Goal: Task Accomplishment & Management: Manage account settings

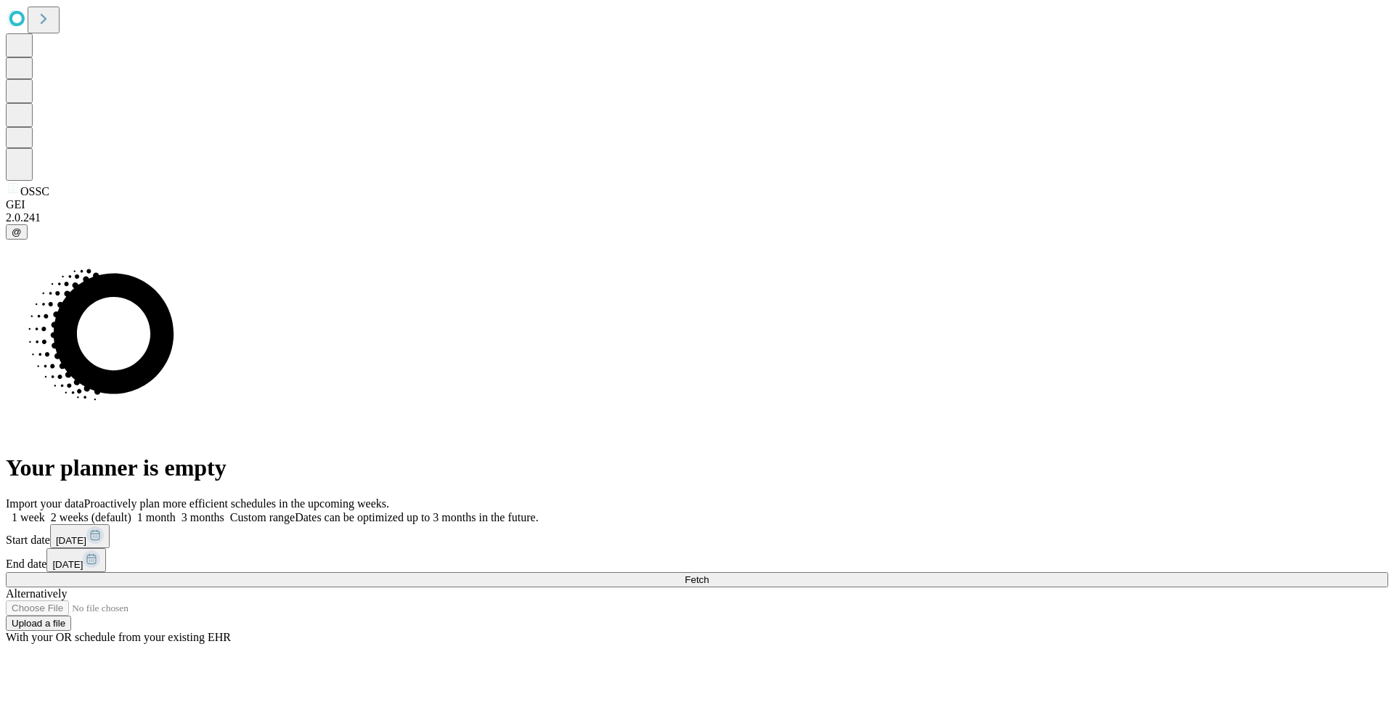
click at [224, 511] on span at bounding box center [224, 517] width 0 height 12
click at [1036, 572] on button "Fetch" at bounding box center [697, 579] width 1383 height 15
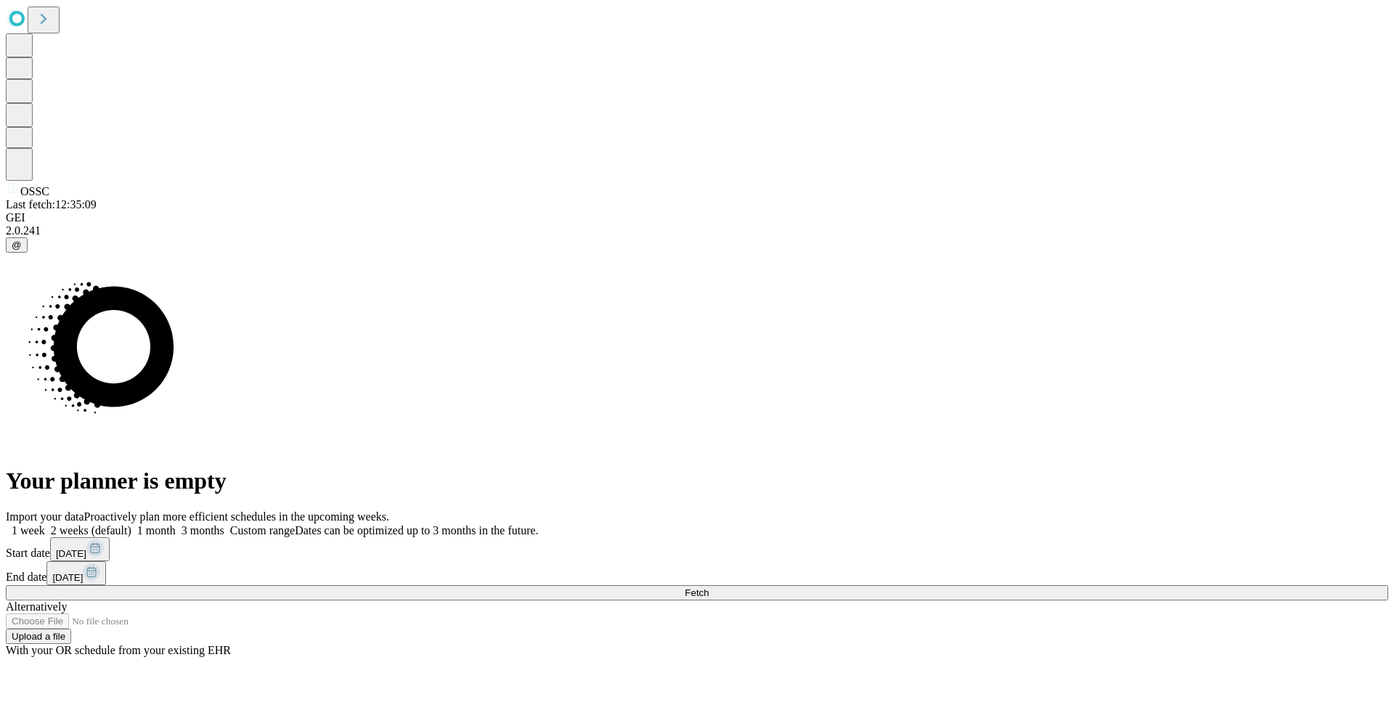
click at [224, 524] on span at bounding box center [224, 530] width 0 height 12
click at [1032, 585] on button "Fetch" at bounding box center [697, 592] width 1383 height 15
click at [224, 524] on span at bounding box center [224, 530] width 0 height 12
click at [1035, 585] on button "Fetch" at bounding box center [697, 592] width 1383 height 15
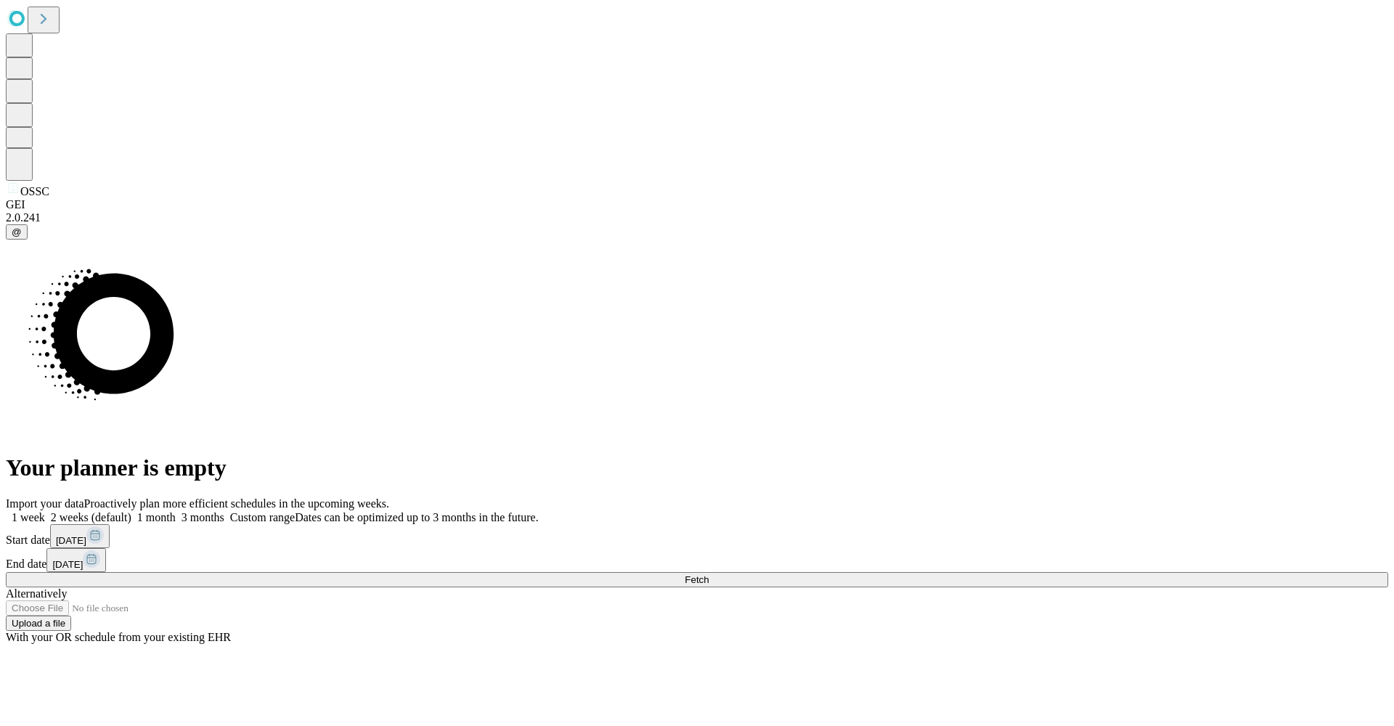
click at [224, 511] on label "3 months" at bounding box center [200, 517] width 49 height 12
click at [1013, 572] on button "Fetch" at bounding box center [697, 579] width 1383 height 15
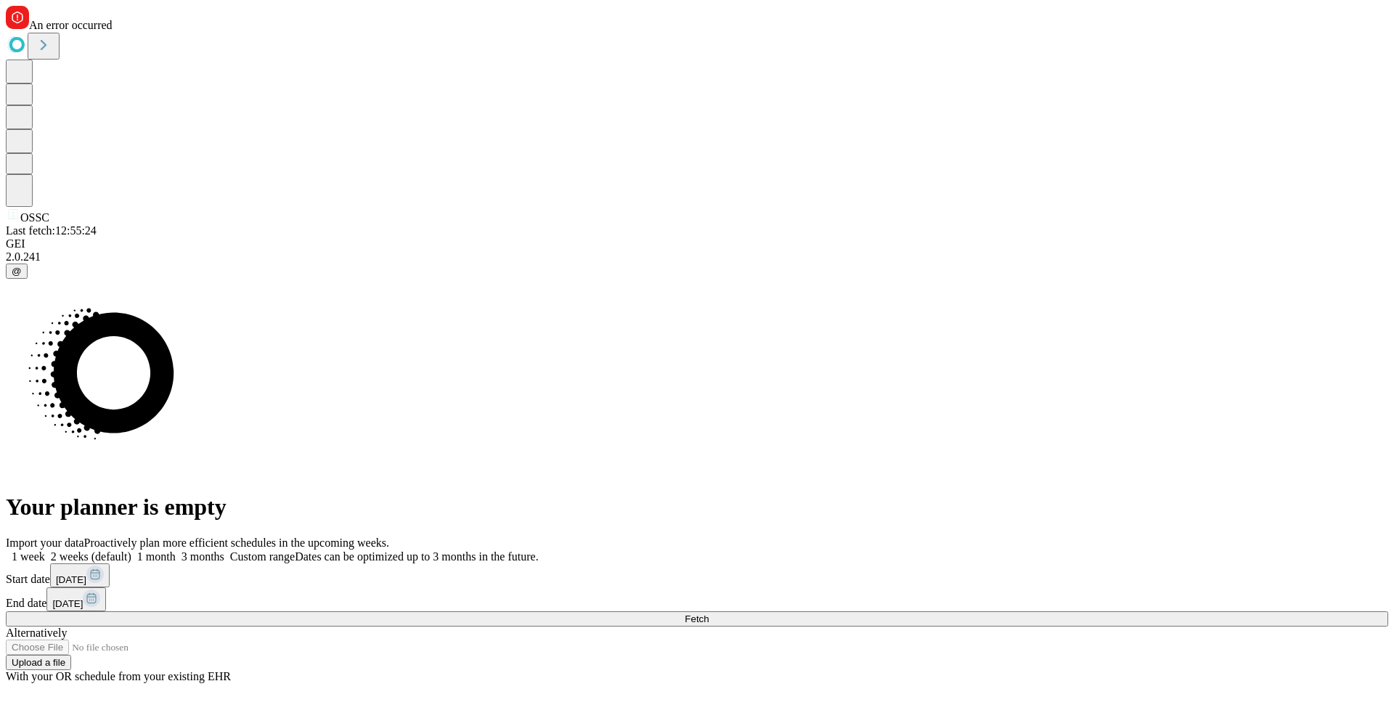
click at [20, 277] on span "@" at bounding box center [17, 271] width 10 height 11
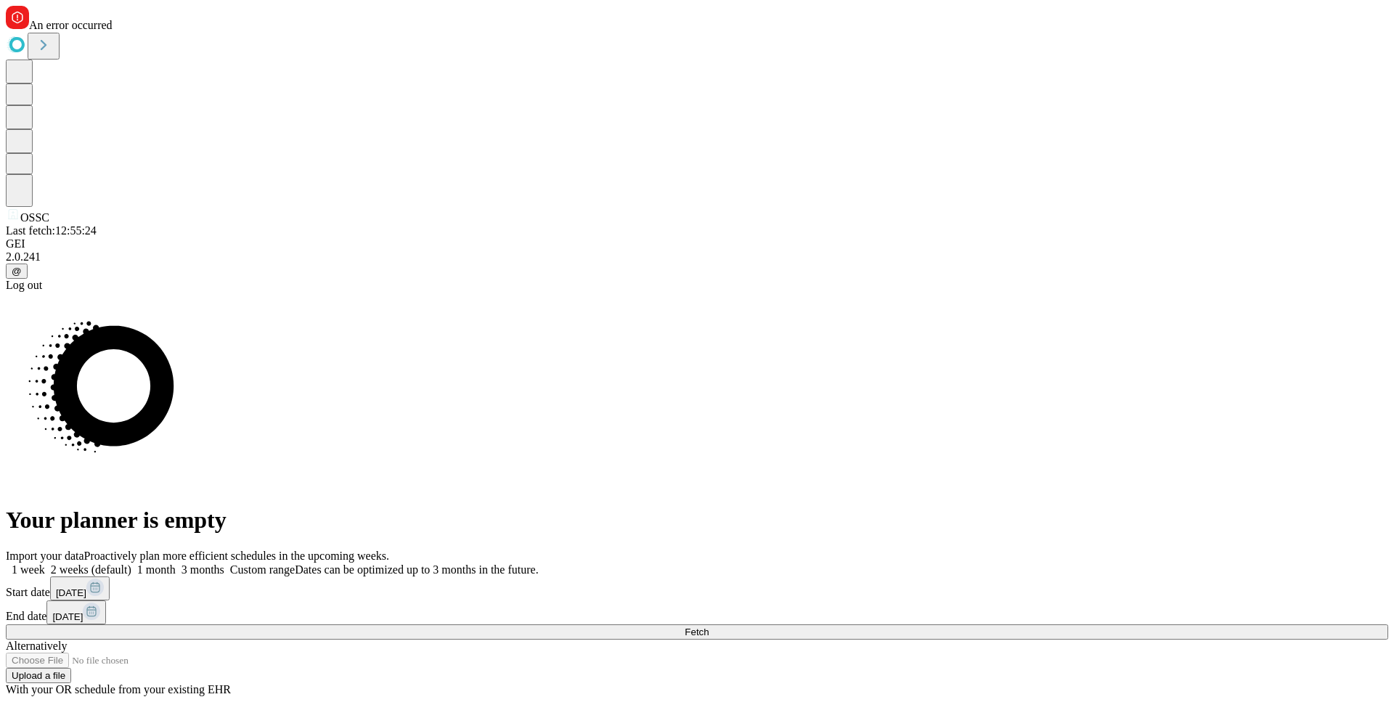
click at [97, 292] on div "Log out" at bounding box center [697, 285] width 1383 height 13
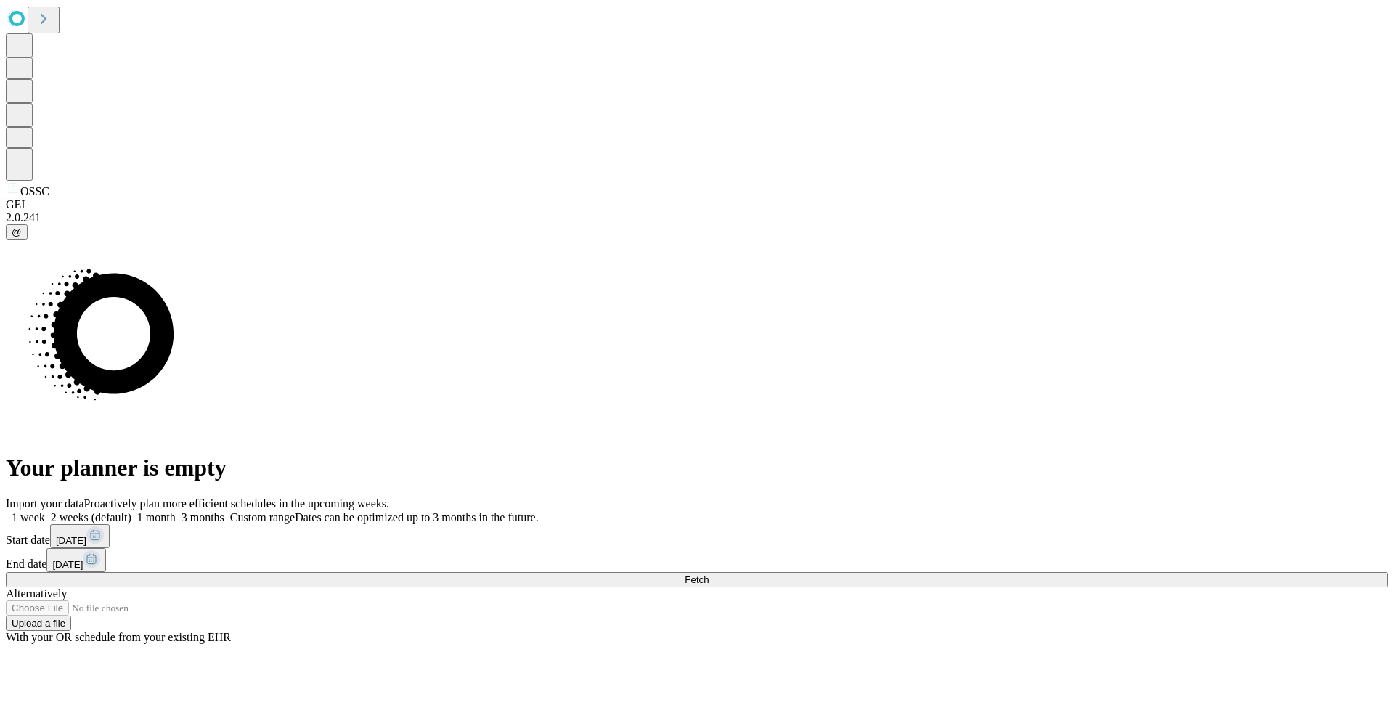
click at [224, 511] on span at bounding box center [224, 517] width 0 height 12
click at [1048, 505] on div "Import your data Proactively plan more efficient schedules in the upcoming week…" at bounding box center [697, 570] width 1383 height 147
click at [1046, 572] on button "Fetch" at bounding box center [697, 579] width 1383 height 15
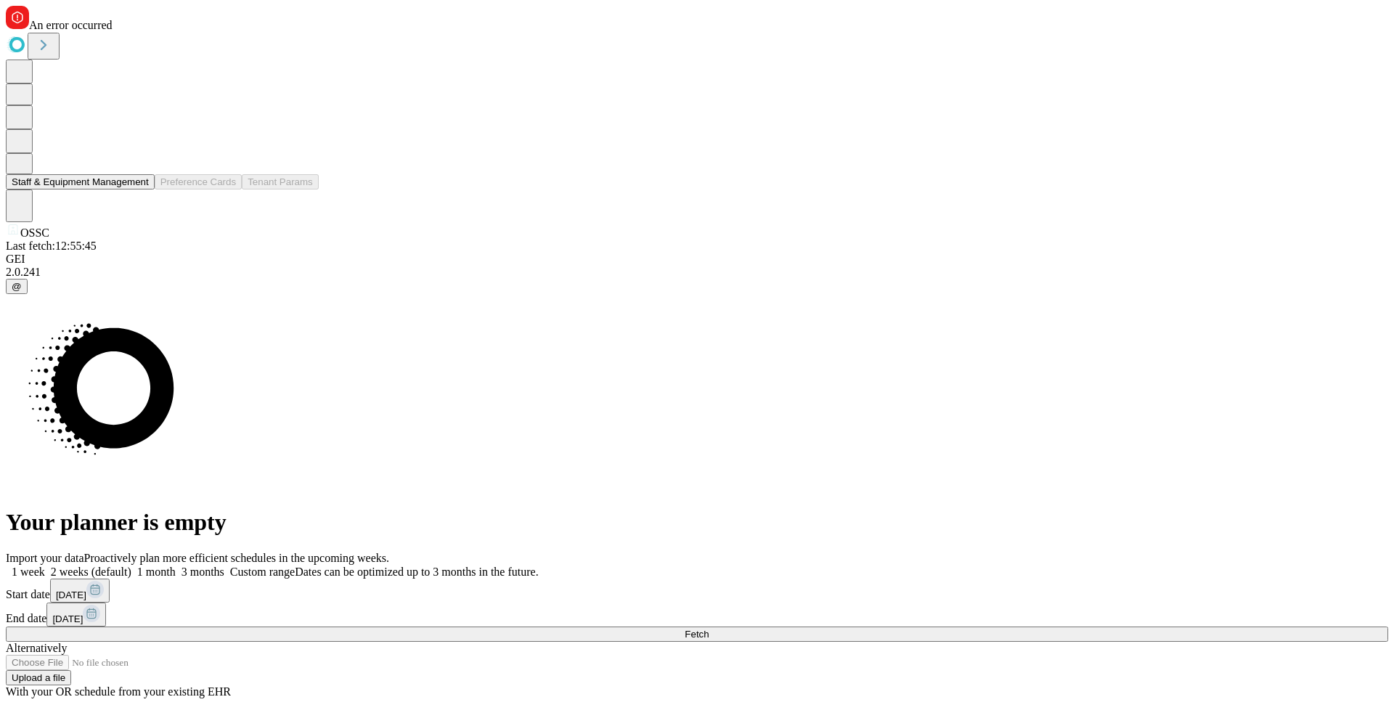
click at [120, 190] on button "Staff & Equipment Management" at bounding box center [80, 181] width 149 height 15
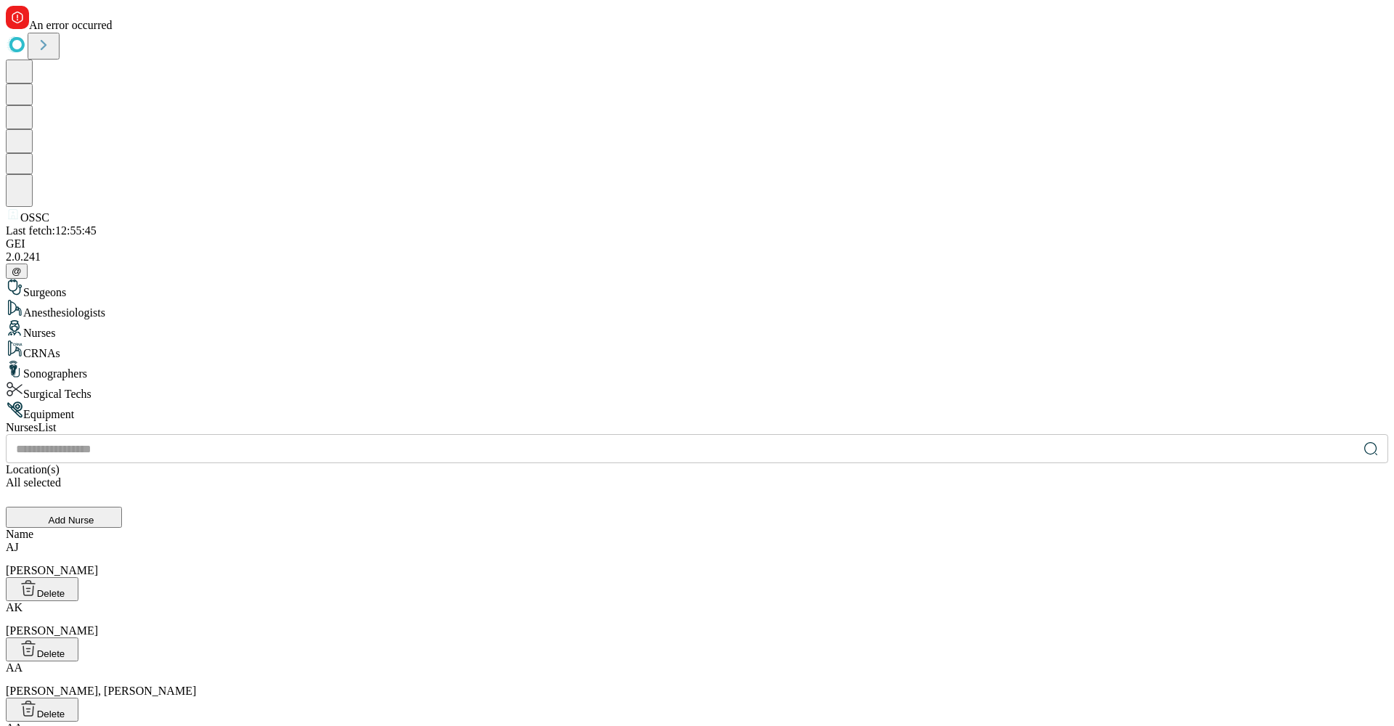
click at [190, 340] on div "CRNAs" at bounding box center [697, 350] width 1383 height 20
click at [171, 381] on div "Surgical Techs" at bounding box center [697, 391] width 1383 height 20
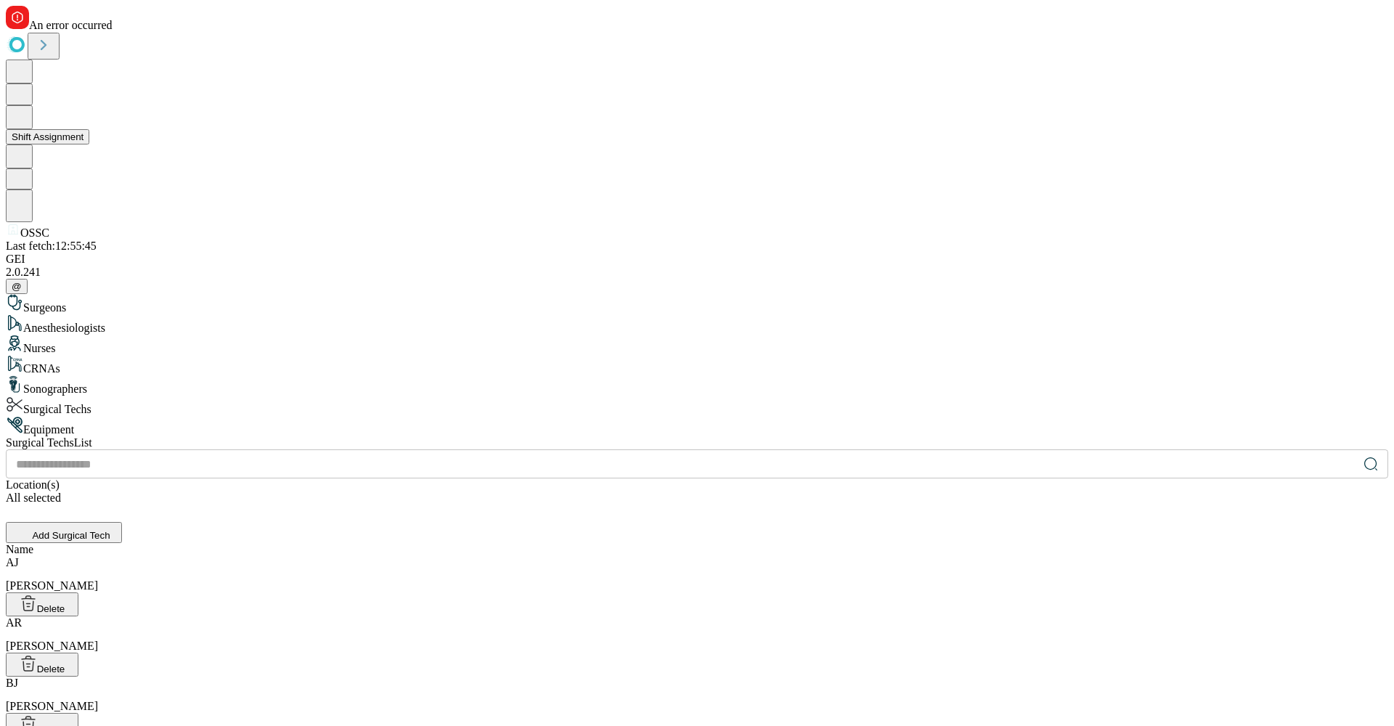
click at [80, 136] on button "Shift Assignment" at bounding box center [48, 136] width 84 height 15
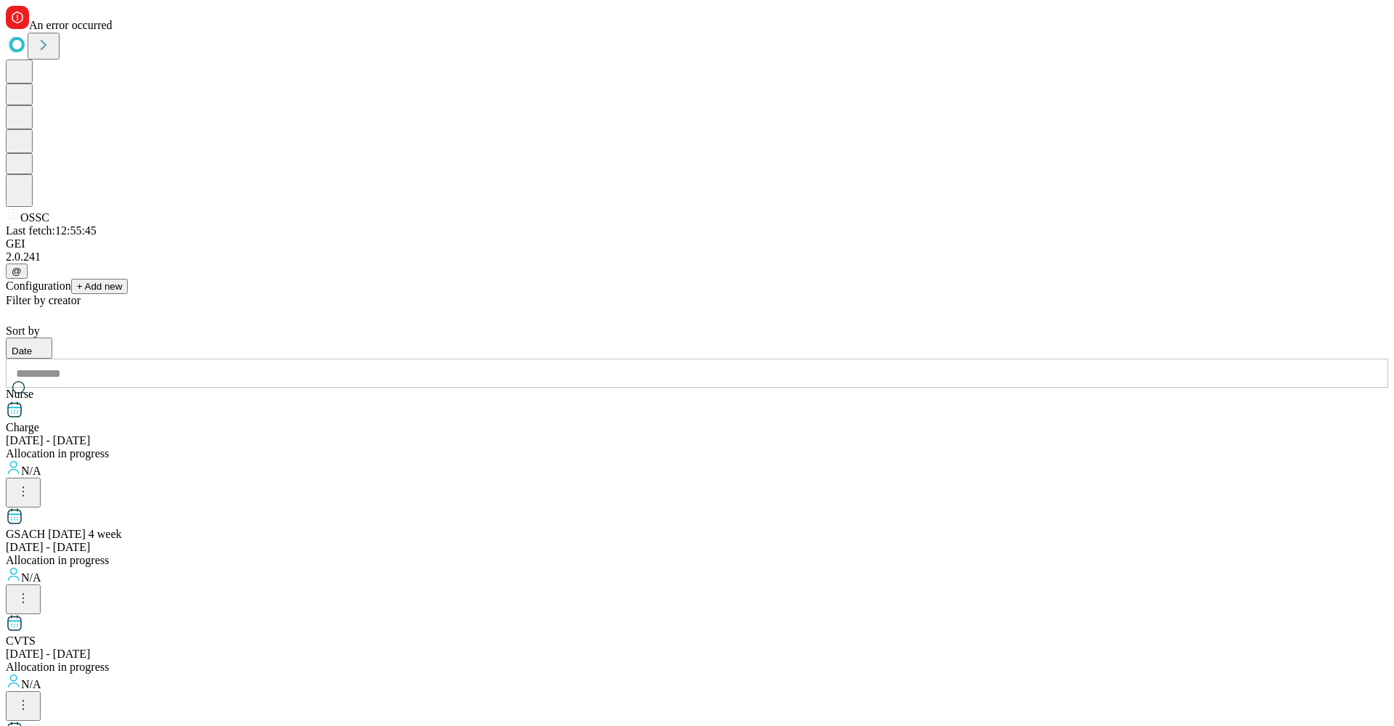
click at [27, 203] on icon at bounding box center [19, 189] width 15 height 26
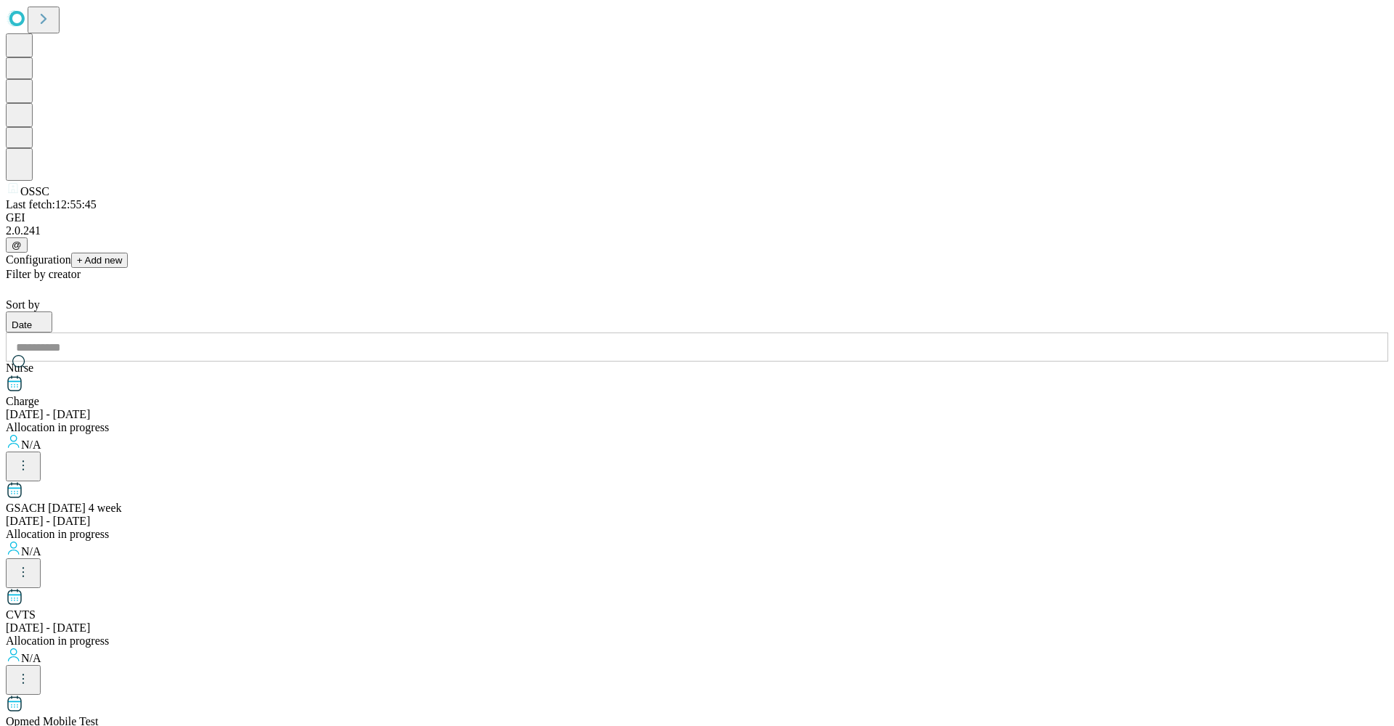
scroll to position [491, 0]
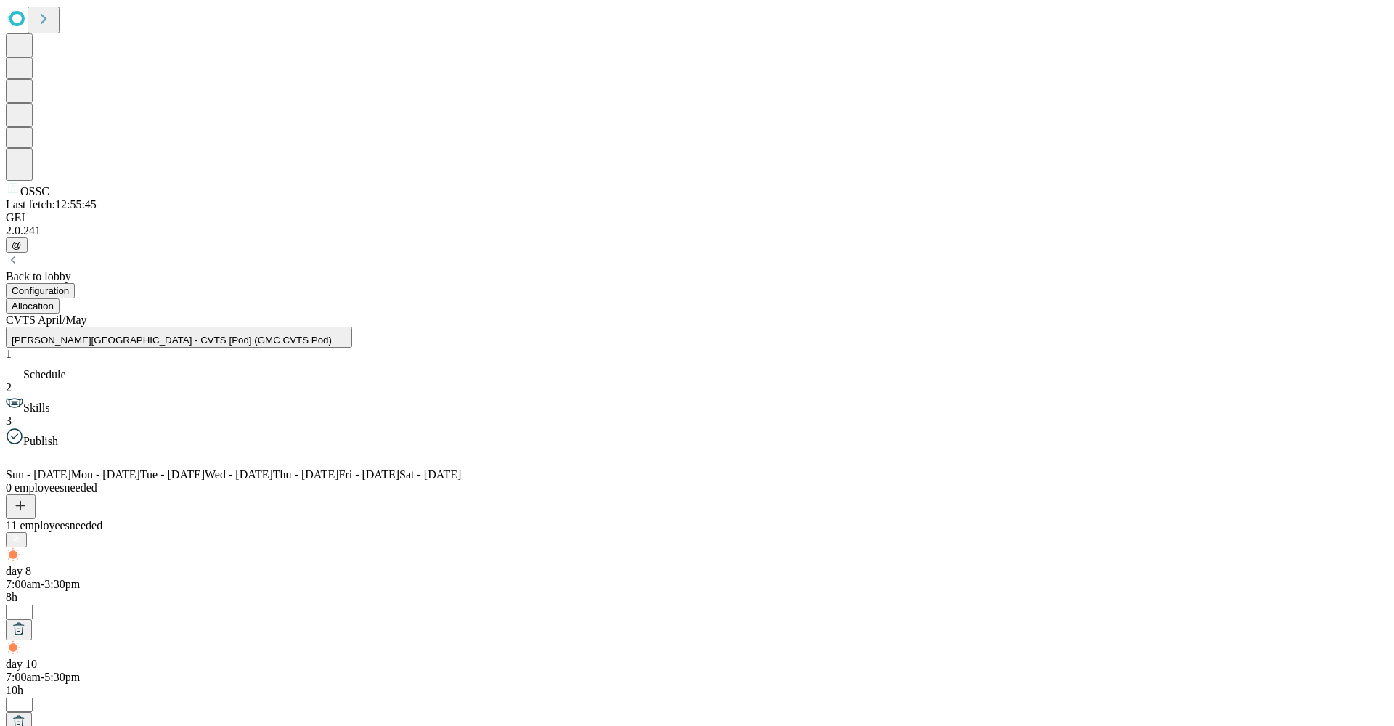
click at [60, 298] on button "Allocation" at bounding box center [33, 305] width 54 height 15
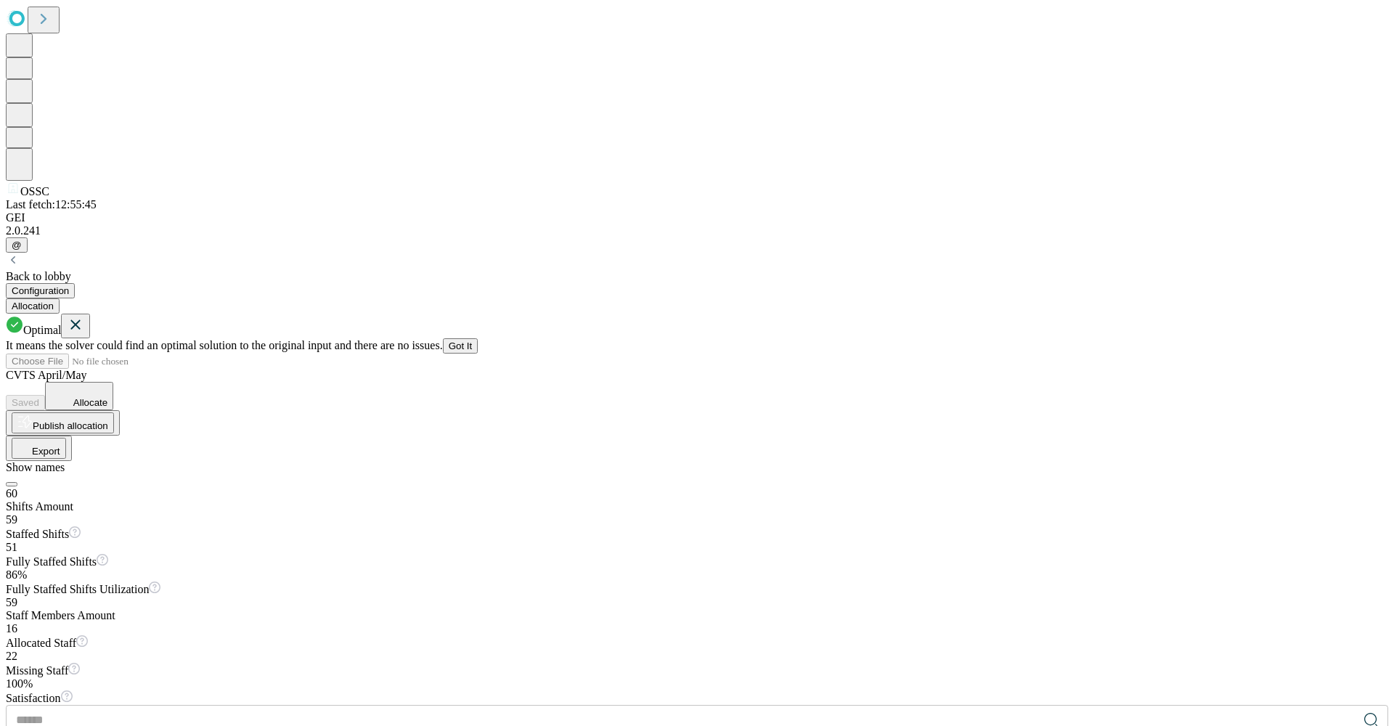
click at [84, 316] on icon at bounding box center [75, 325] width 17 height 18
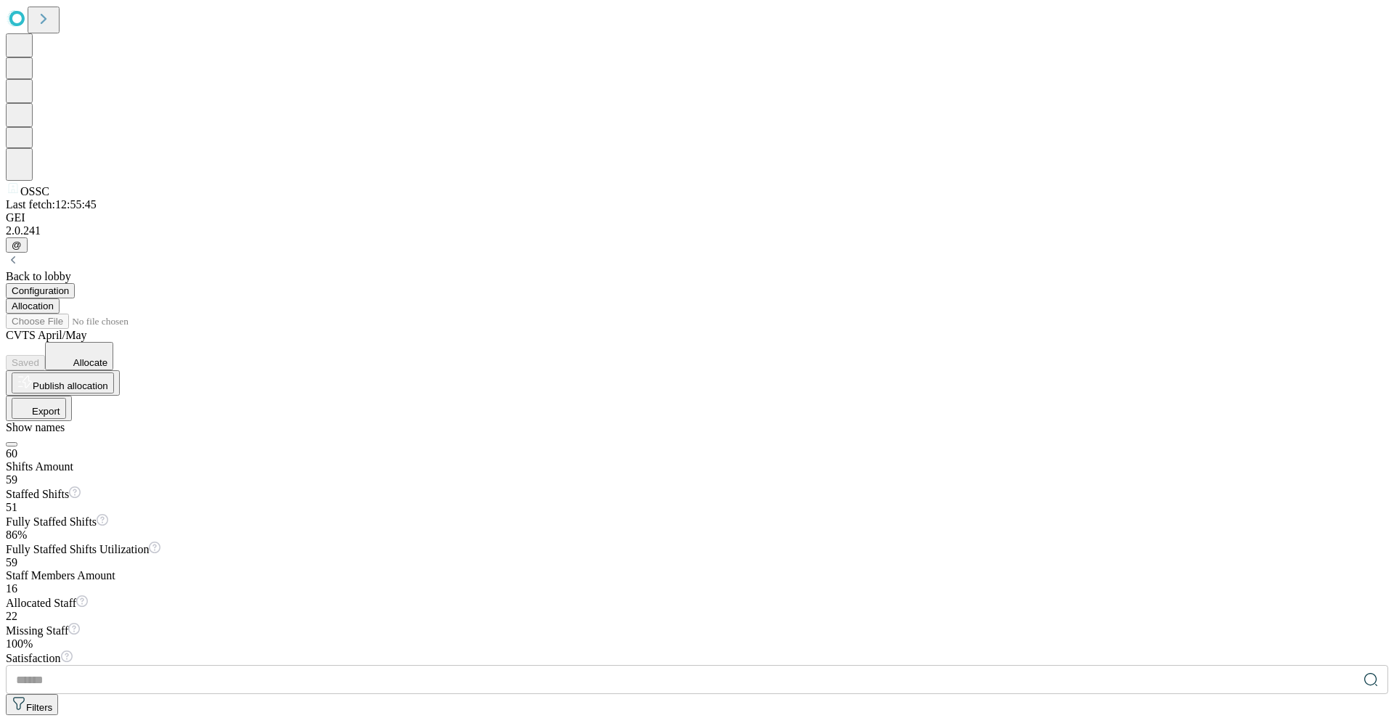
click at [20, 715] on icon at bounding box center [13, 722] width 15 height 15
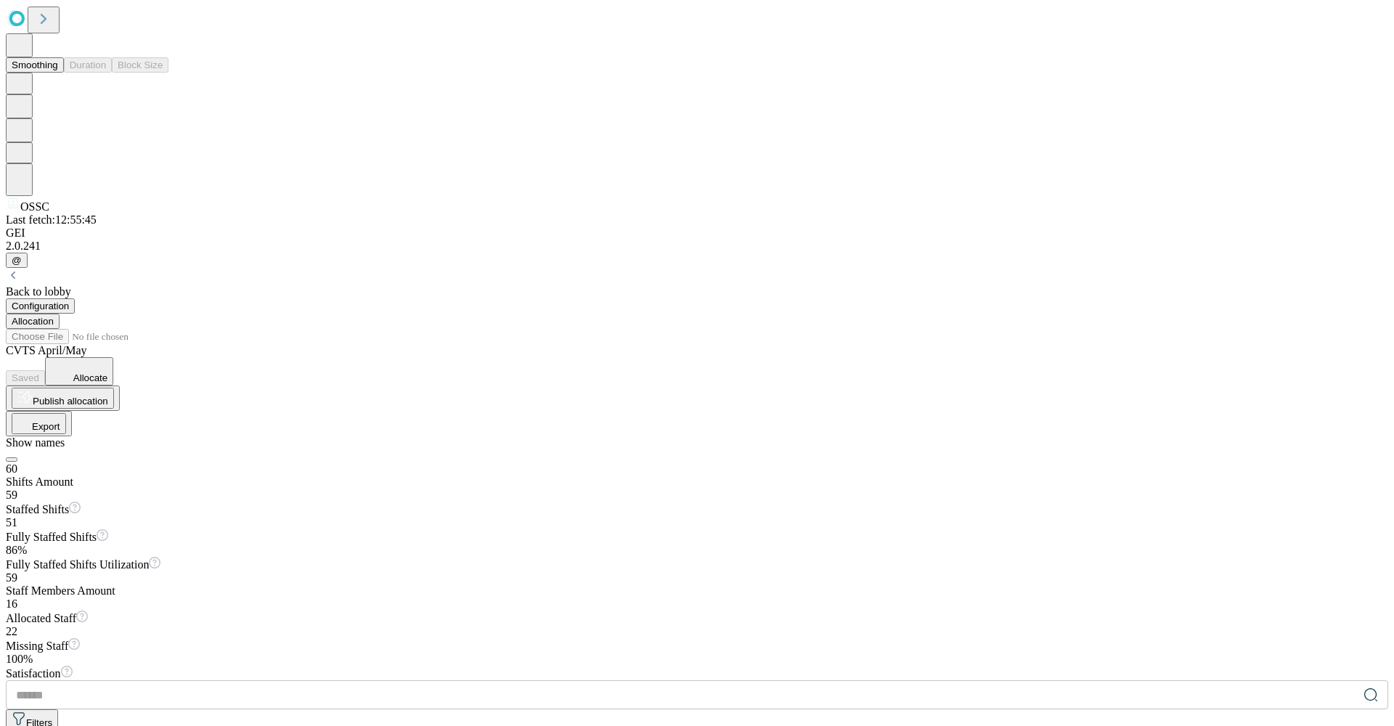
click at [64, 69] on button "Smoothing" at bounding box center [35, 64] width 58 height 15
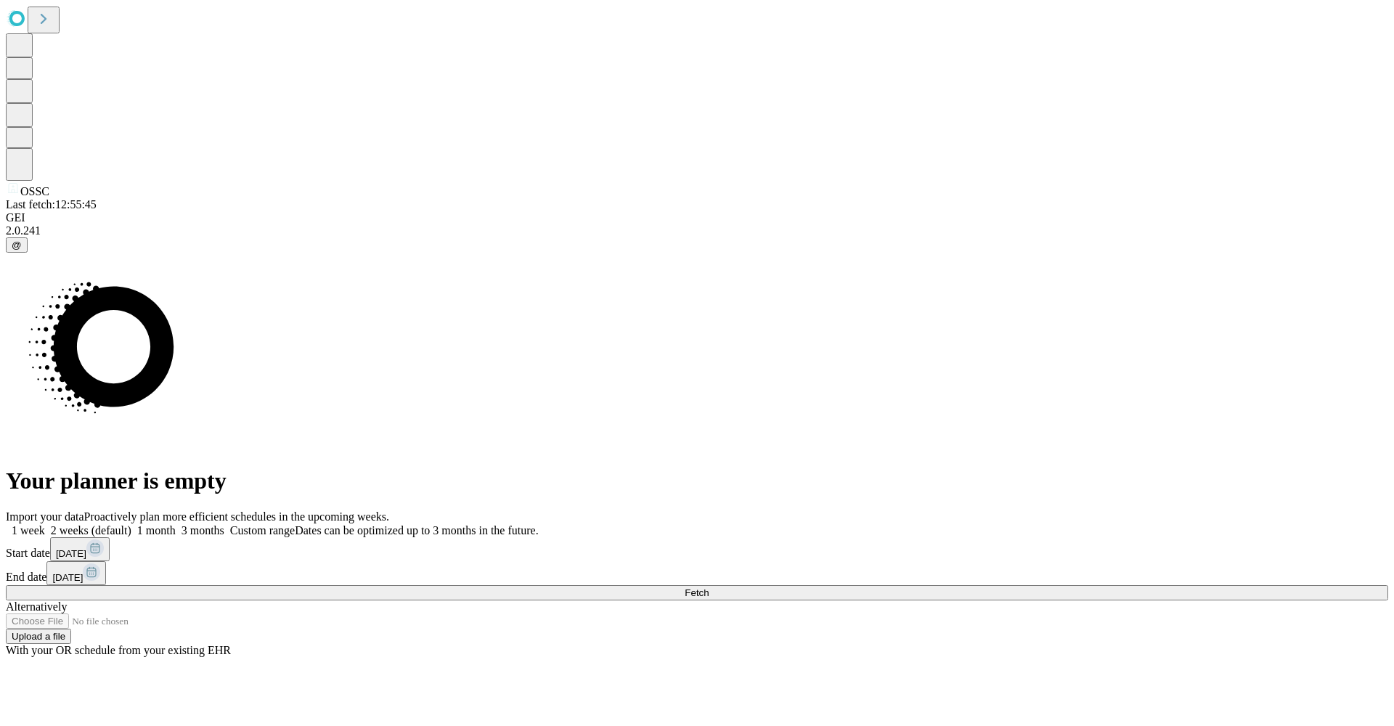
click at [224, 524] on label "3 months" at bounding box center [200, 530] width 49 height 12
click at [1001, 585] on button "Fetch" at bounding box center [697, 592] width 1383 height 15
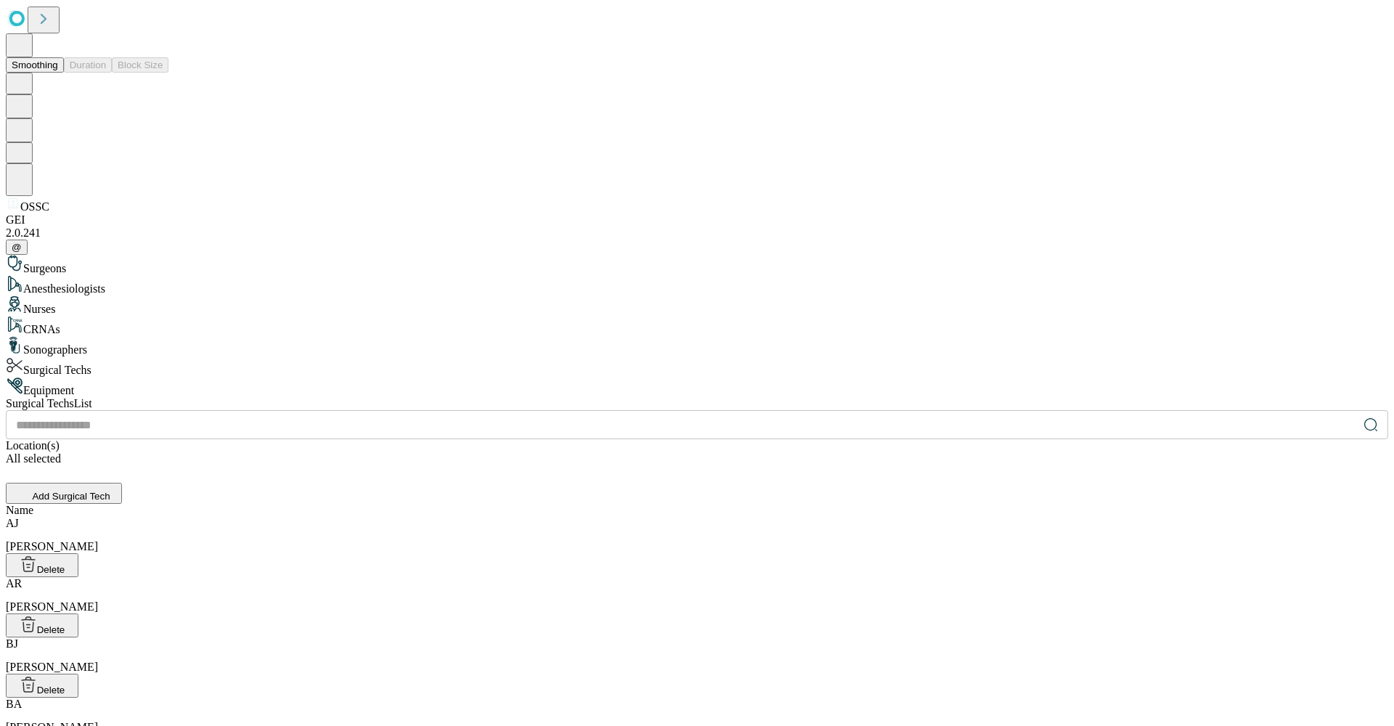
click at [64, 66] on button "Smoothing" at bounding box center [35, 64] width 58 height 15
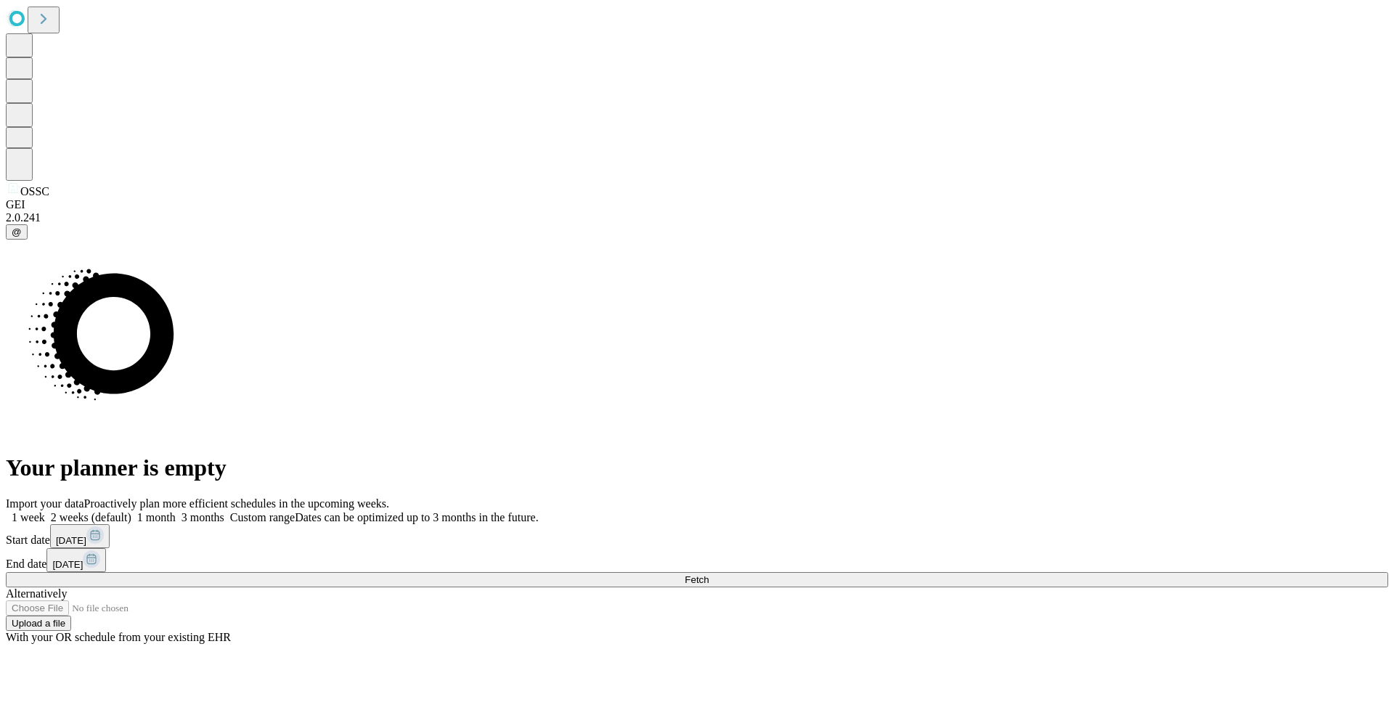
click at [224, 511] on span at bounding box center [224, 517] width 0 height 12
click at [1017, 572] on button "Fetch" at bounding box center [697, 579] width 1383 height 15
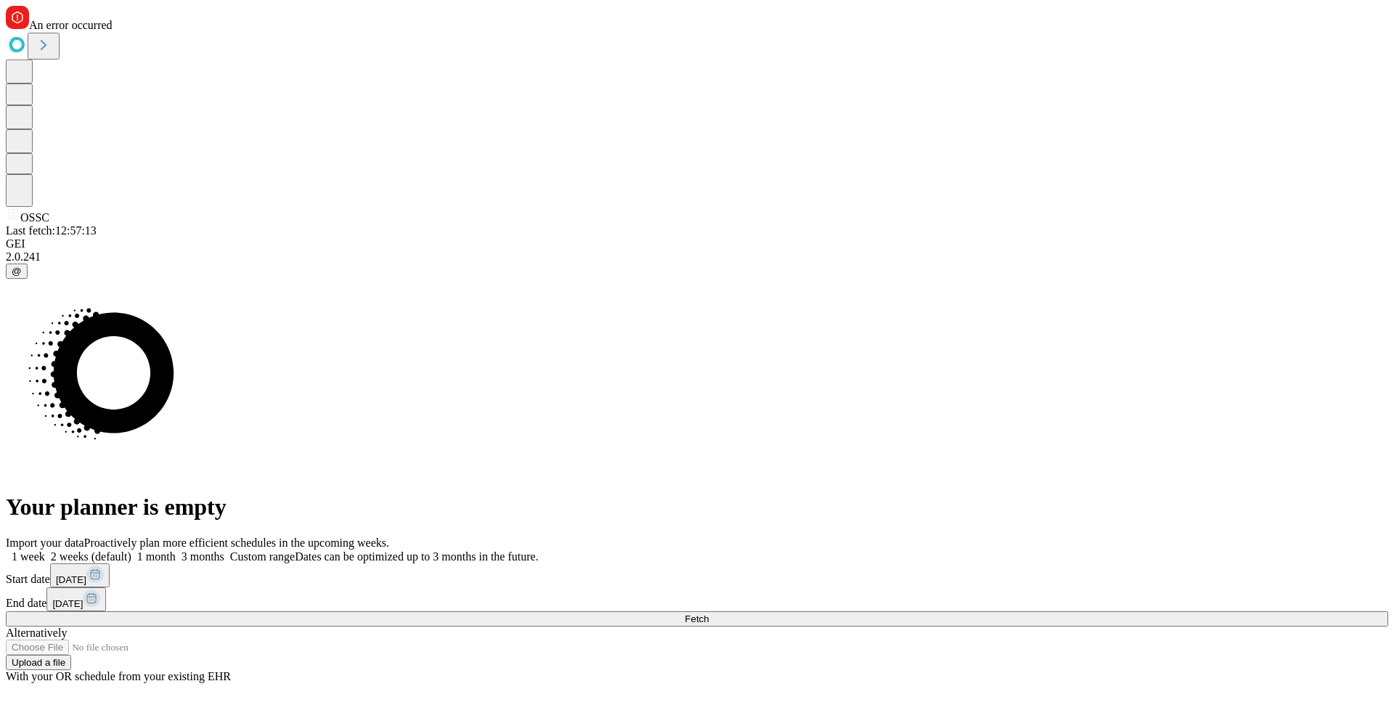
click at [1013, 611] on button "Fetch" at bounding box center [697, 618] width 1383 height 15
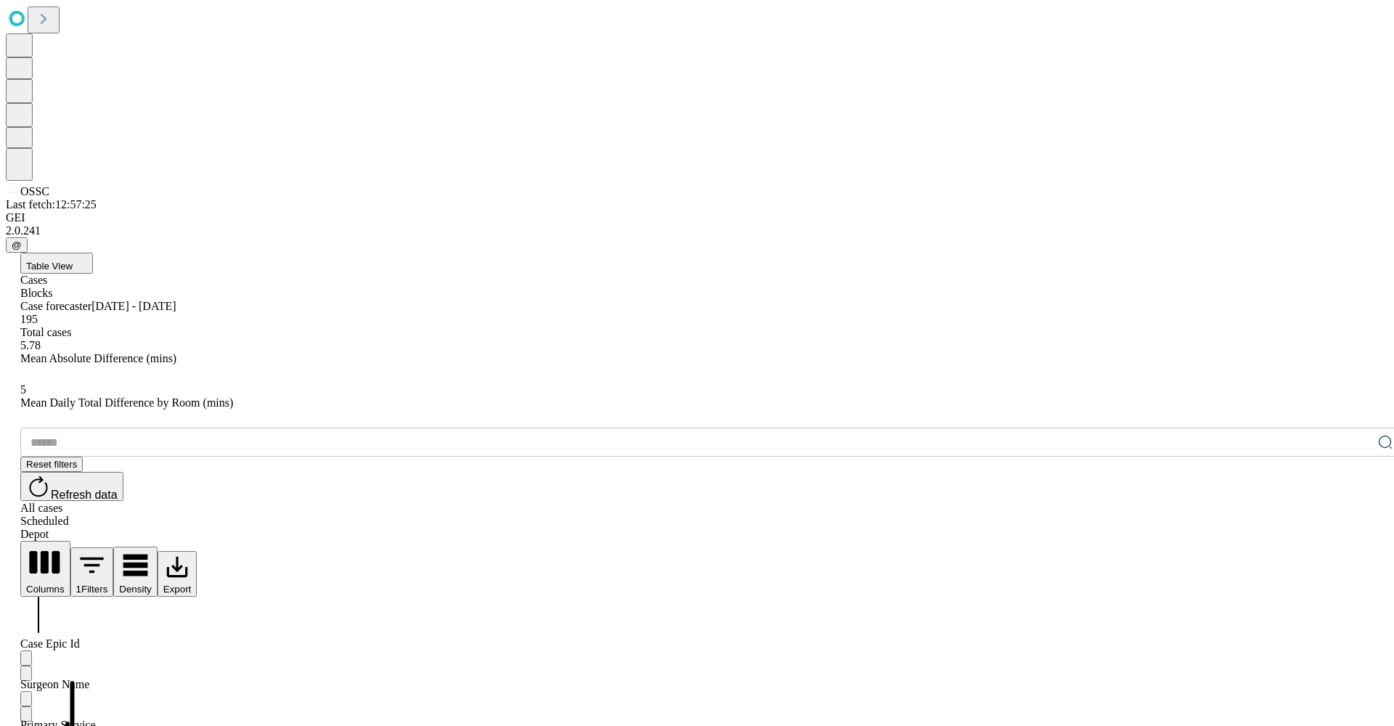
click at [134, 287] on div "Blocks" at bounding box center [711, 293] width 1383 height 13
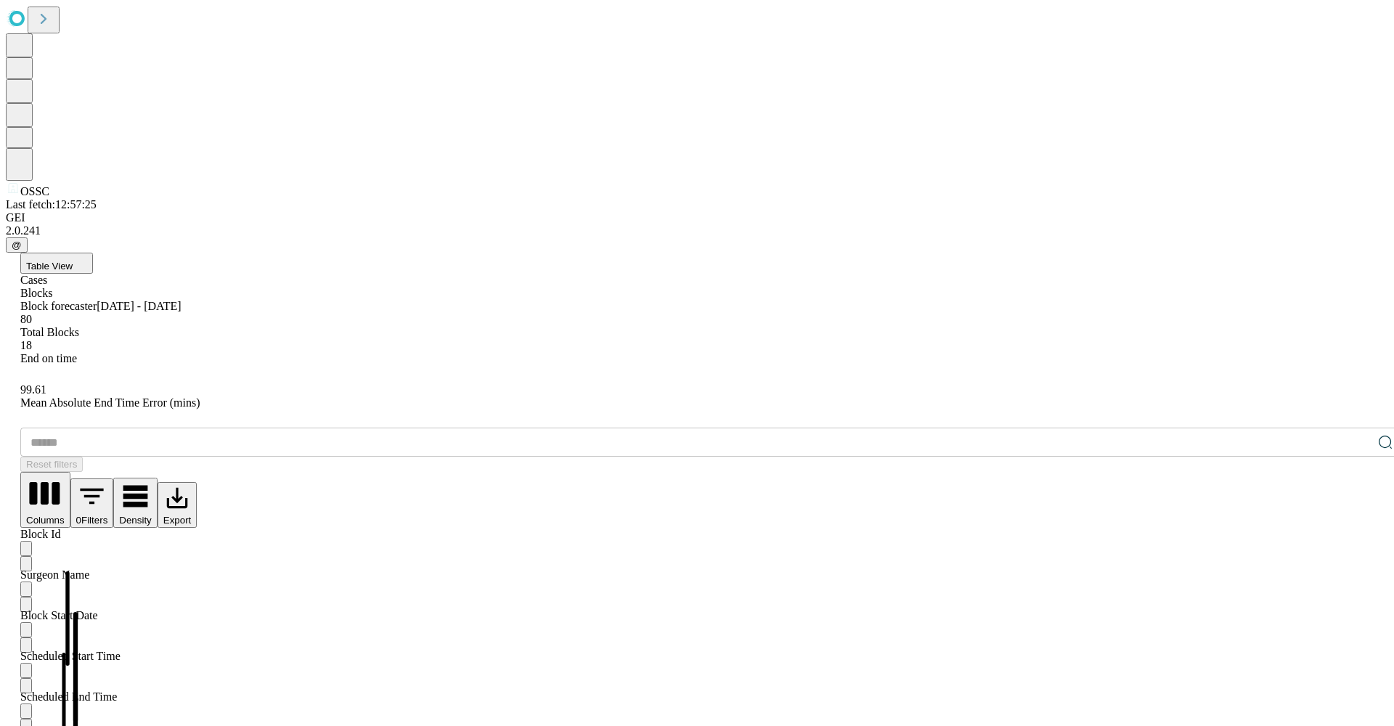
click at [102, 274] on div "Cases" at bounding box center [711, 280] width 1383 height 13
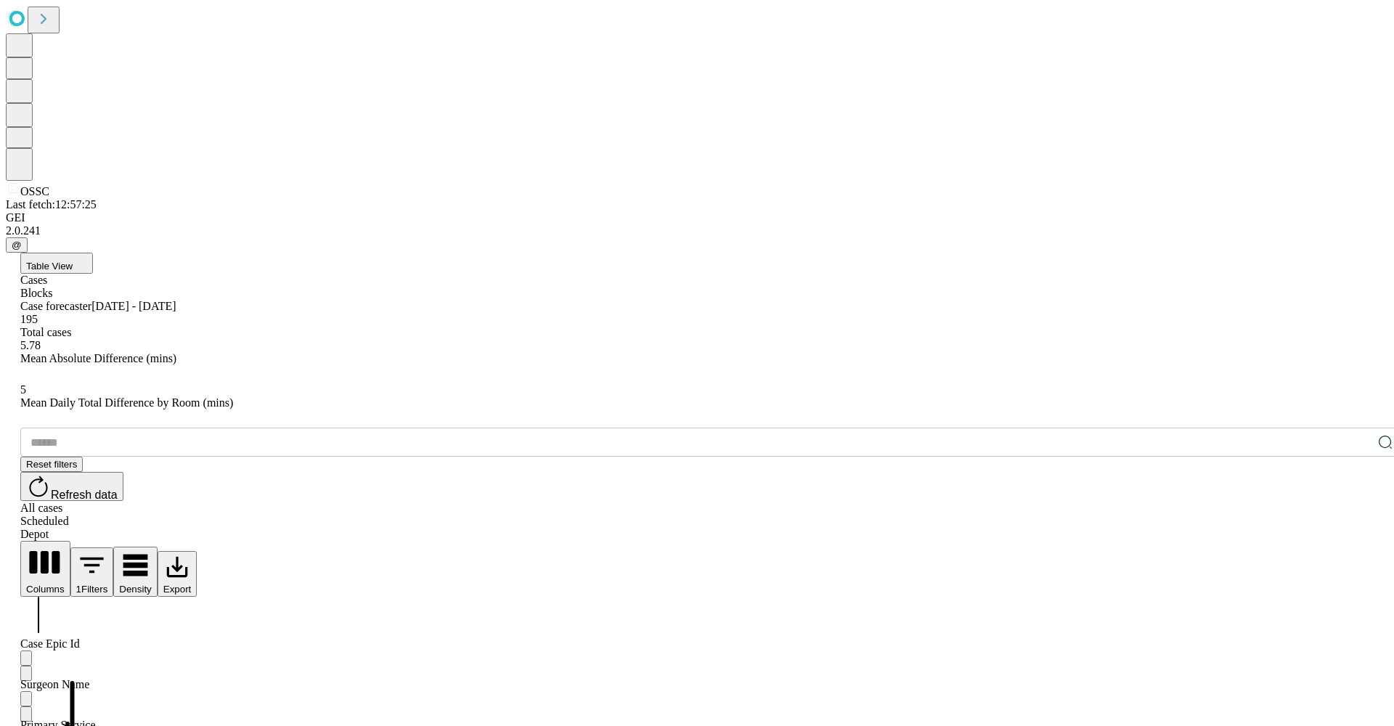
click at [130, 287] on div "Blocks" at bounding box center [711, 293] width 1383 height 13
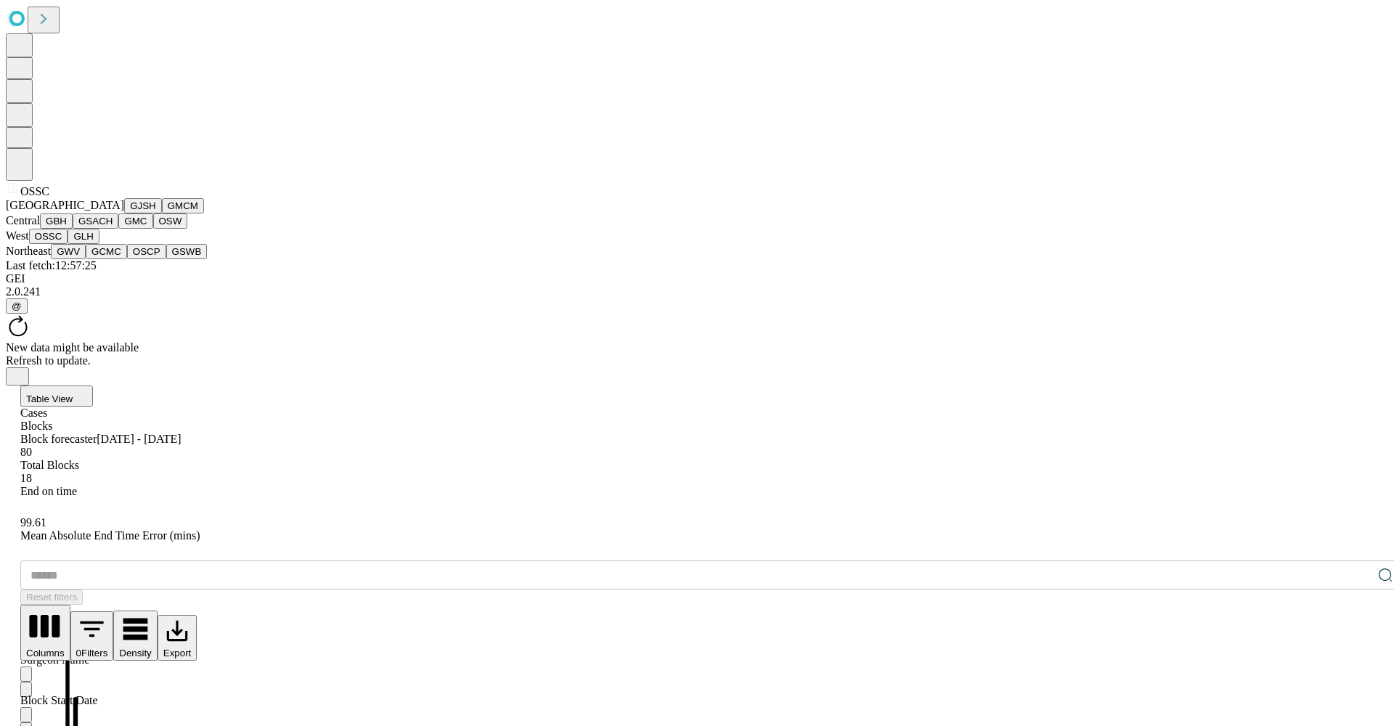
click at [68, 244] on button "OSSC" at bounding box center [48, 236] width 39 height 15
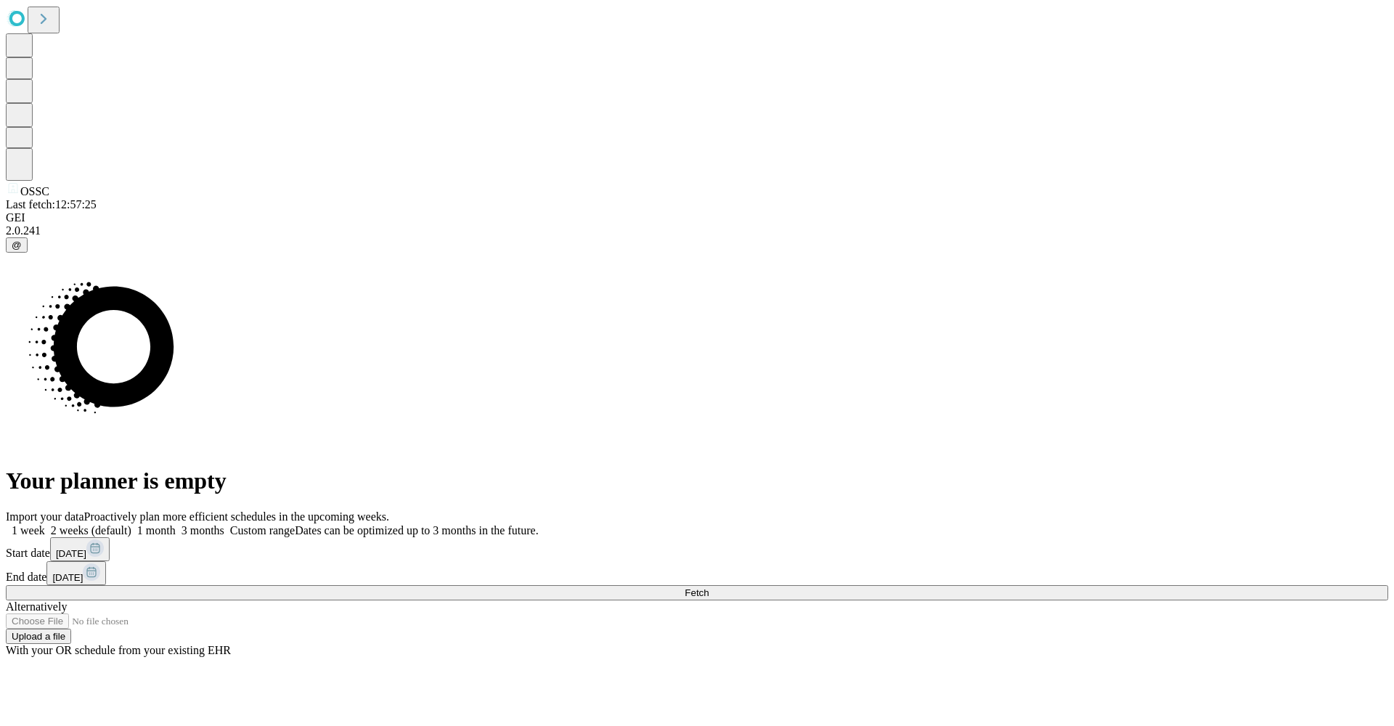
click at [224, 524] on span at bounding box center [224, 530] width 0 height 12
click at [104, 540] on rect at bounding box center [94, 548] width 17 height 17
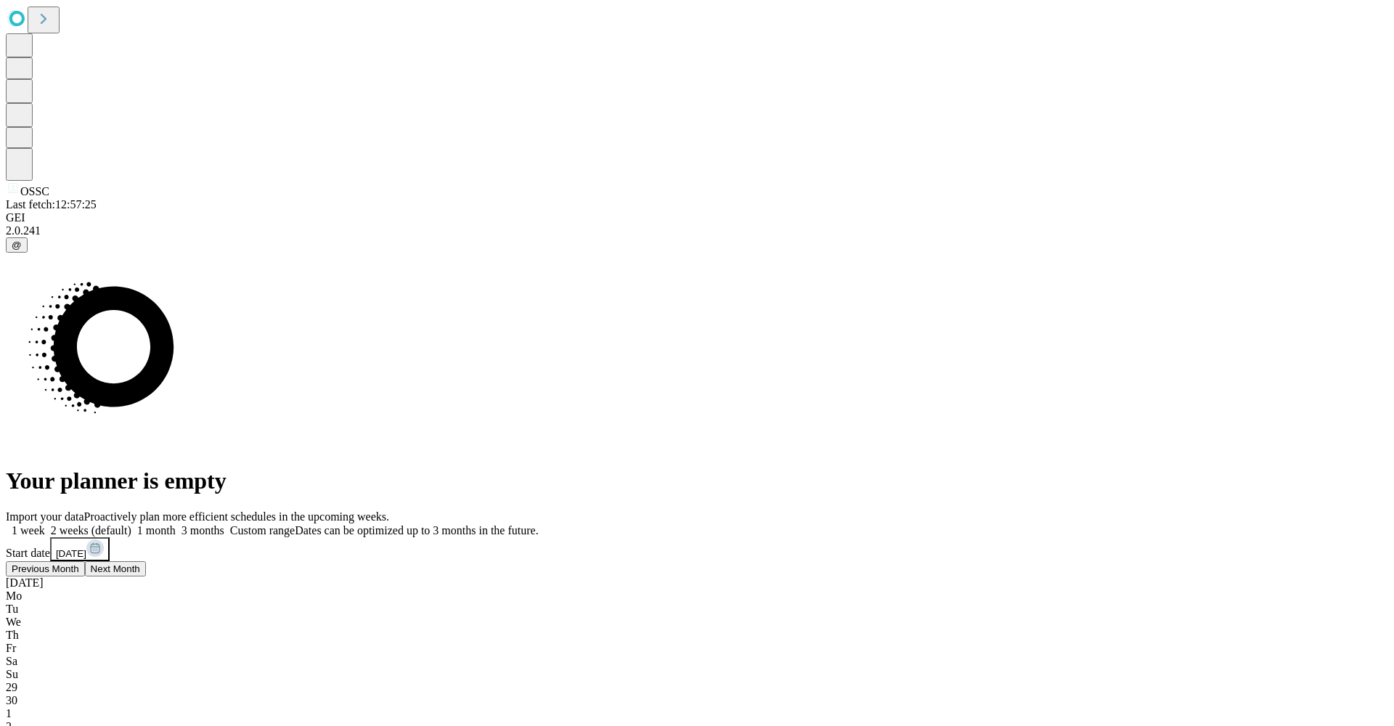
click at [85, 561] on button "Previous Month" at bounding box center [45, 568] width 79 height 15
click at [79, 587] on span "Previous Month" at bounding box center [46, 592] width 68 height 11
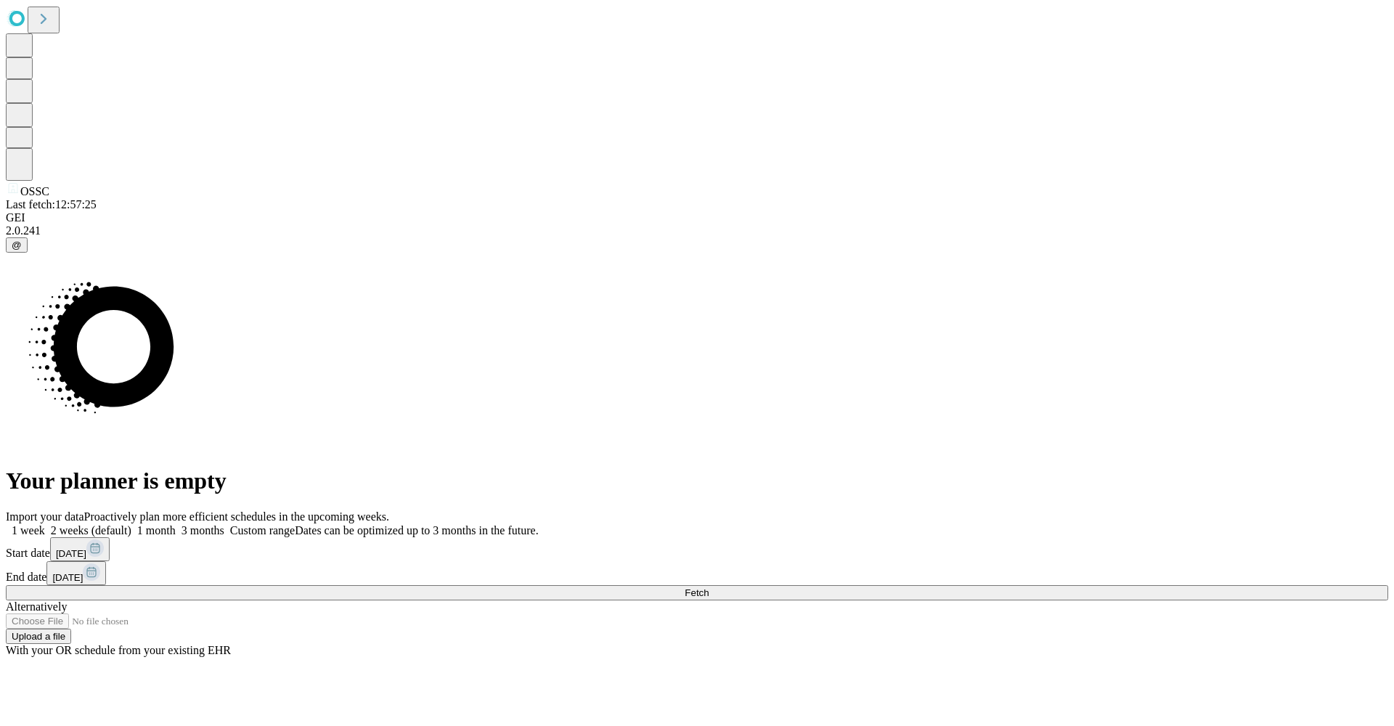
click at [1015, 585] on button "Fetch" at bounding box center [697, 592] width 1383 height 15
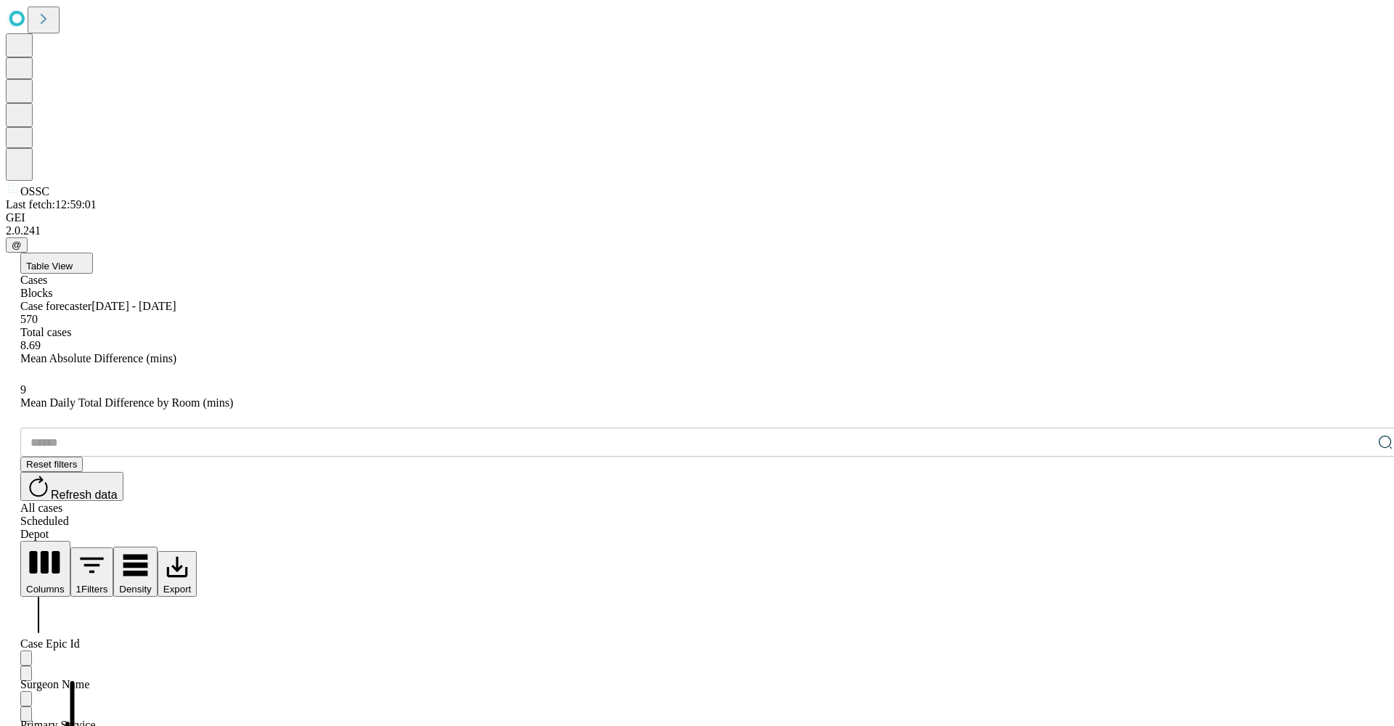
click at [1344, 528] on div "Depot" at bounding box center [711, 534] width 1383 height 13
click at [1295, 515] on div "Scheduled" at bounding box center [711, 521] width 1383 height 13
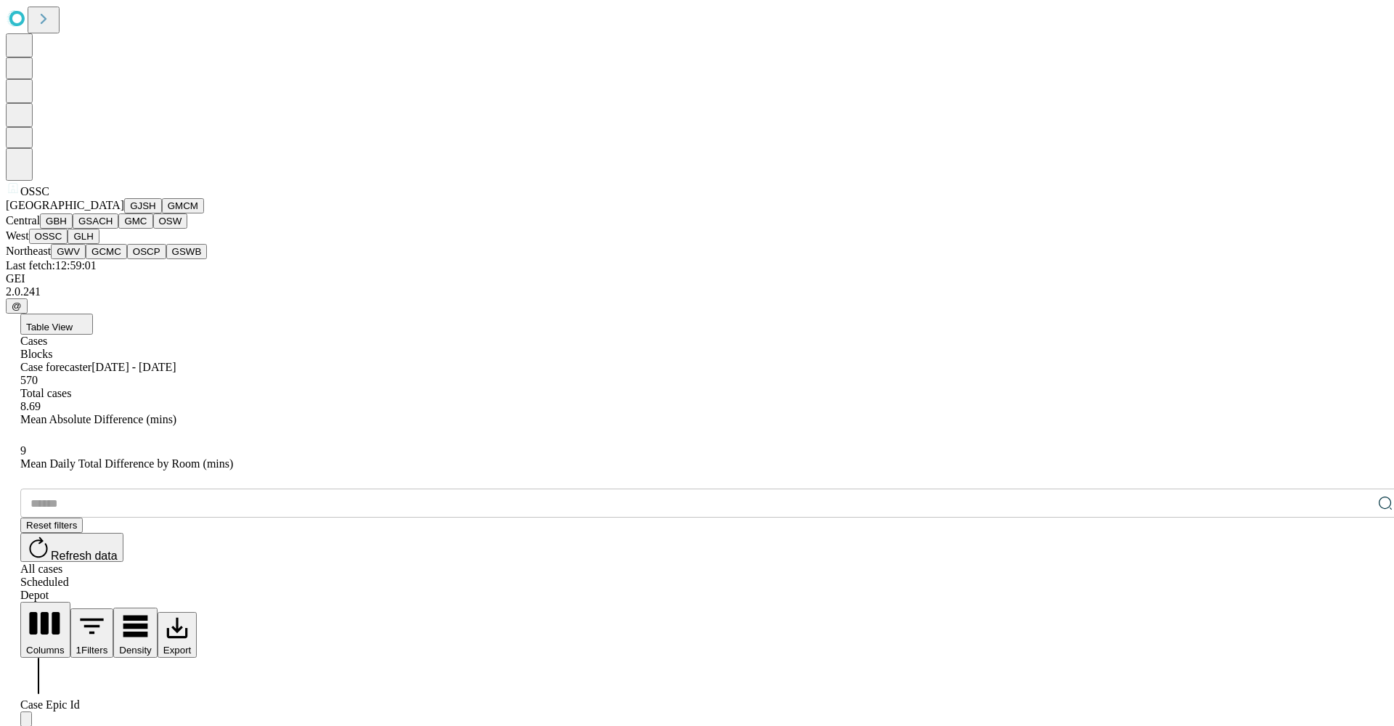
click at [68, 244] on button "OSSC" at bounding box center [48, 236] width 39 height 15
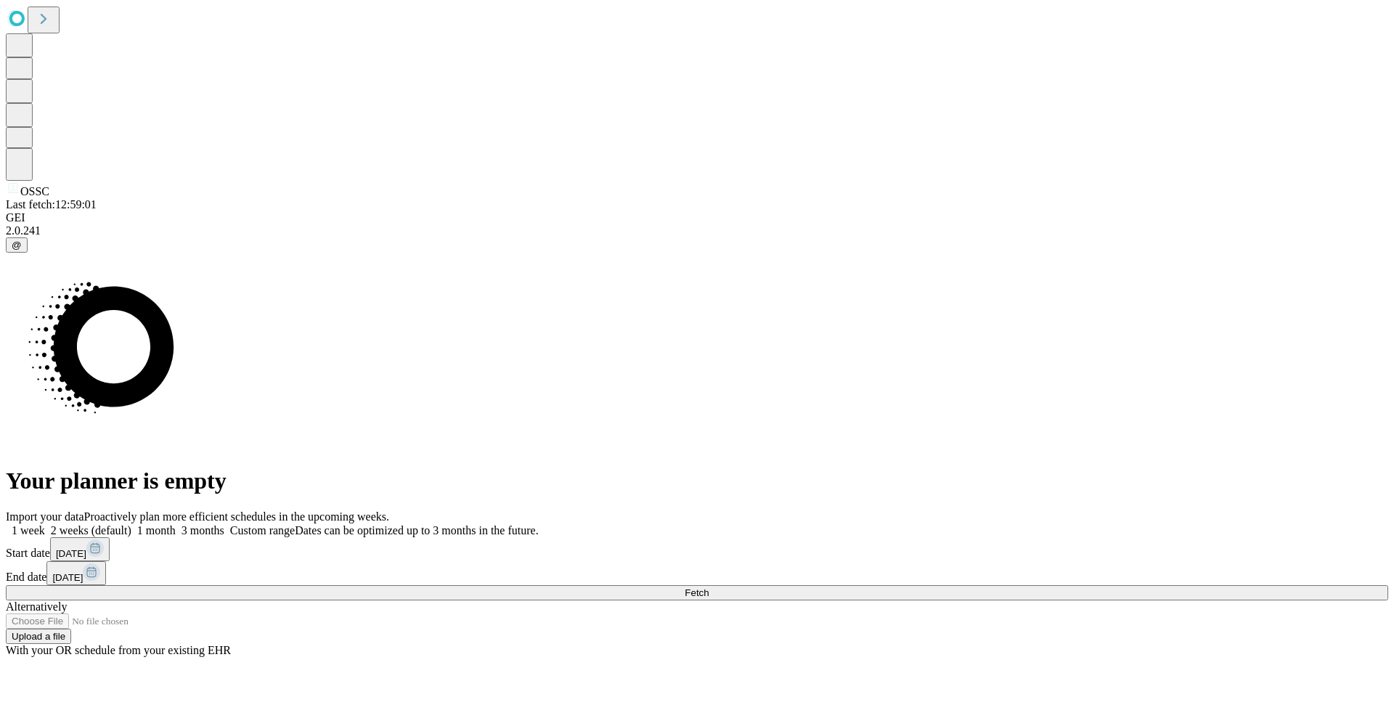
click at [104, 540] on rect at bounding box center [94, 548] width 17 height 17
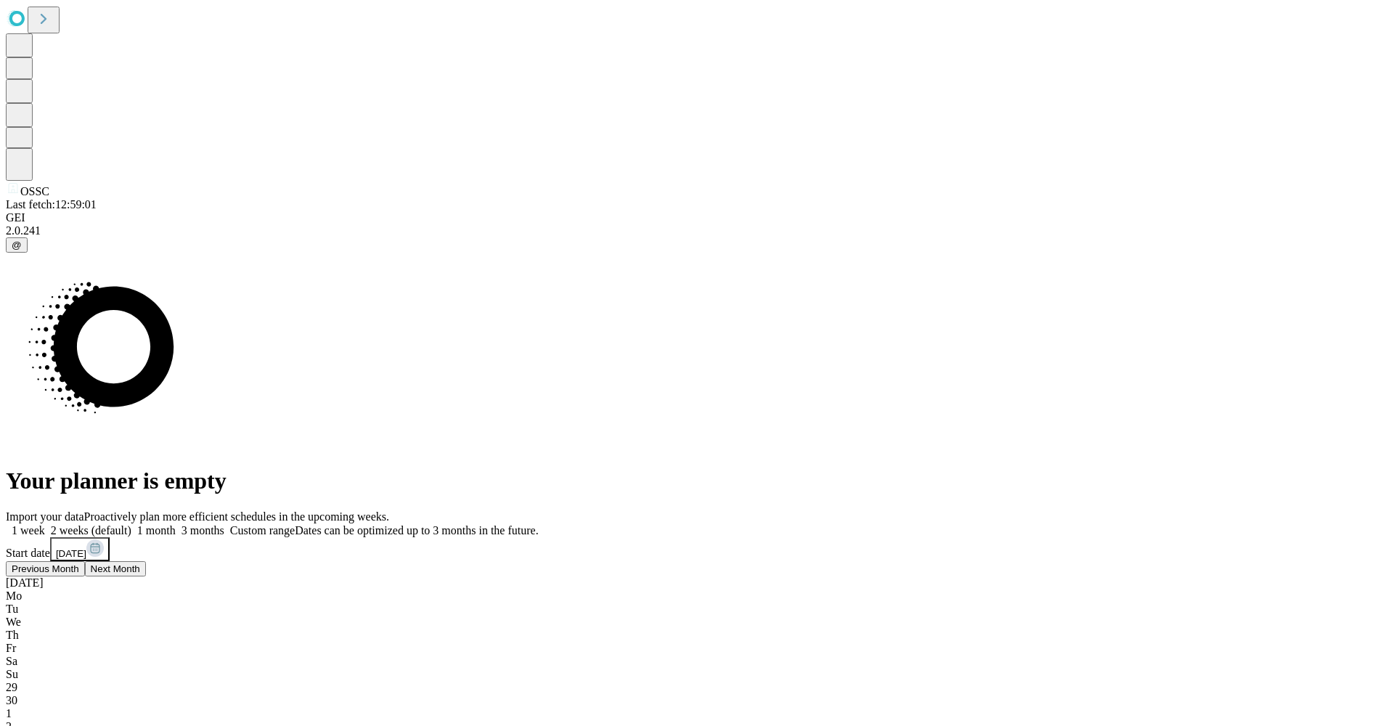
click at [17, 681] on span "29" at bounding box center [12, 687] width 12 height 12
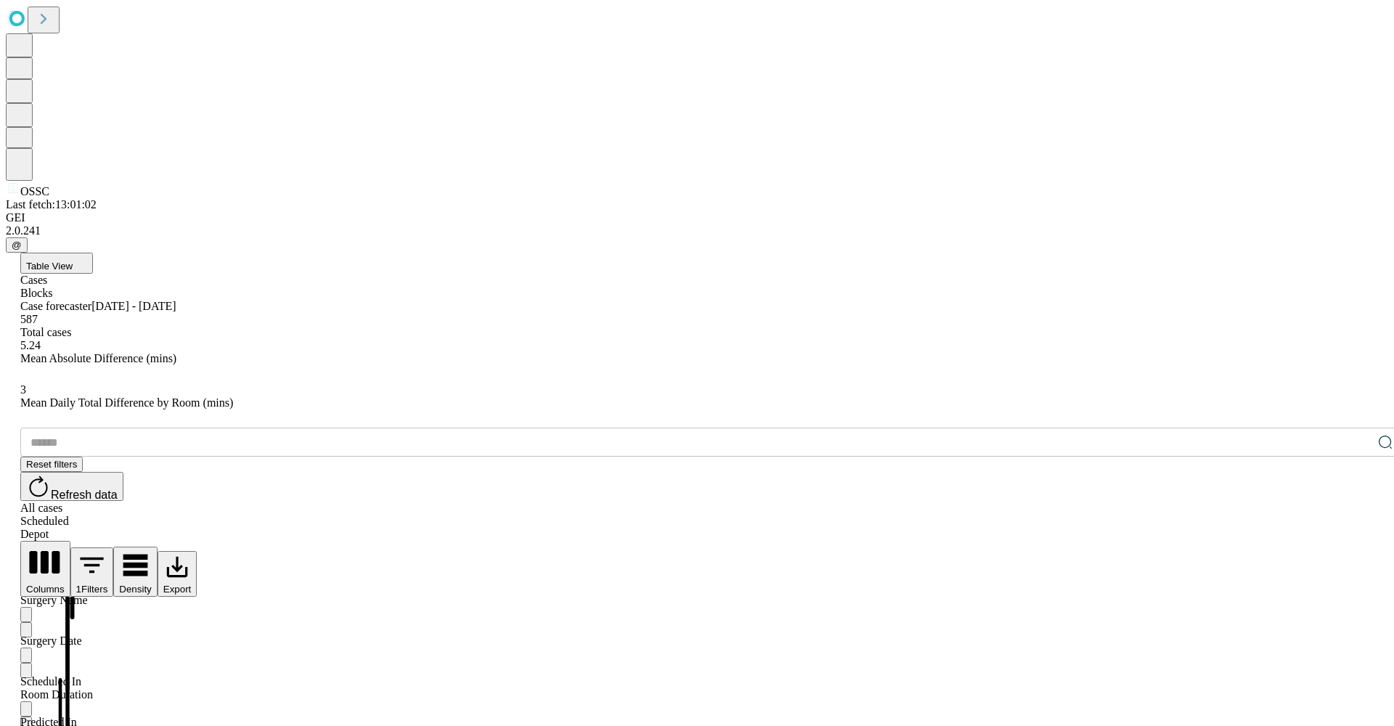
click at [70, 541] on button "Columns" at bounding box center [45, 569] width 50 height 56
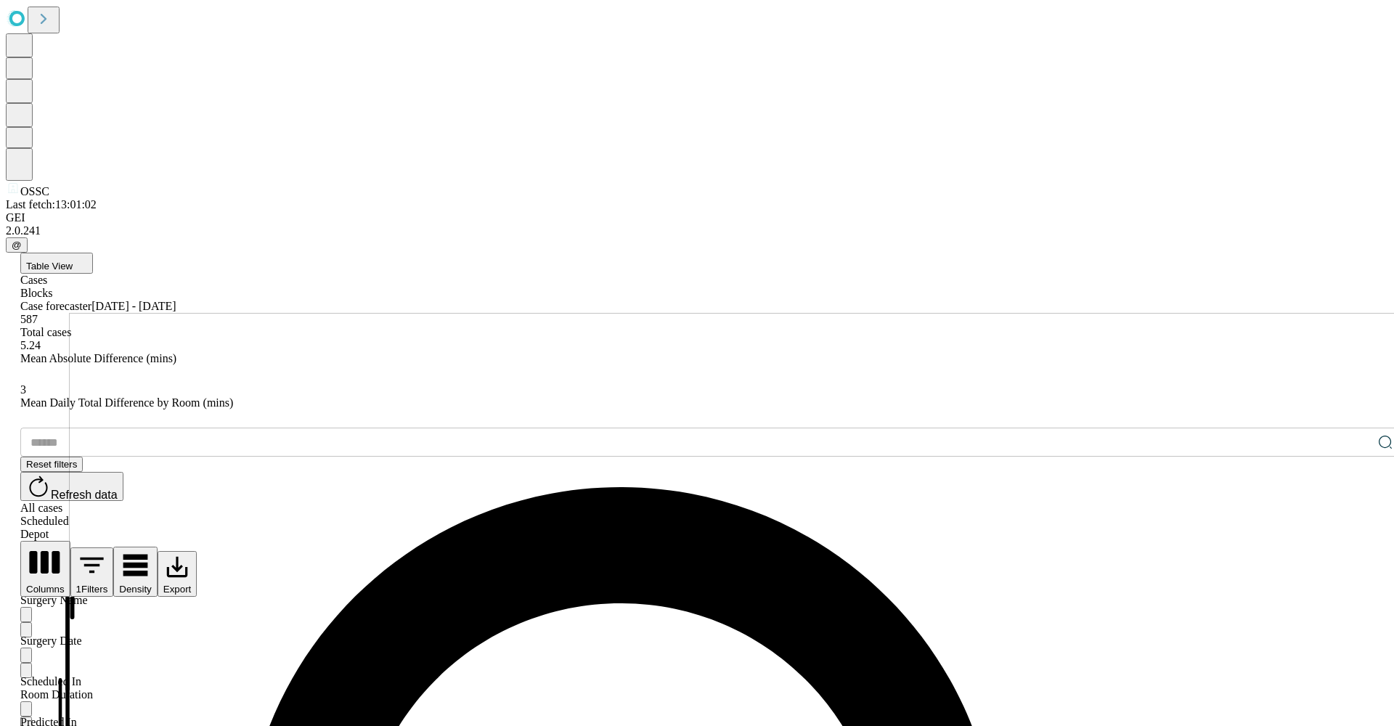
click at [26, 661] on icon "Menu" at bounding box center [26, 661] width 0 height 0
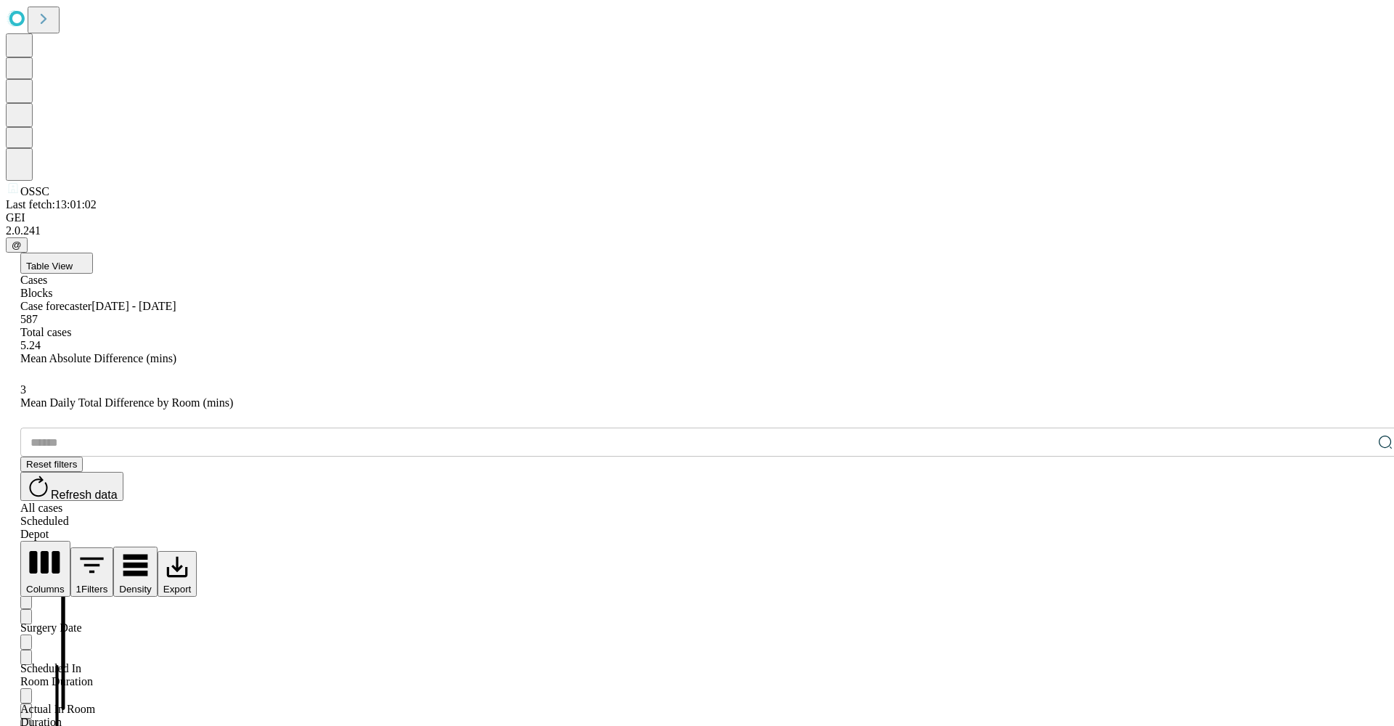
click at [26, 646] on icon "Sort" at bounding box center [26, 646] width 0 height 0
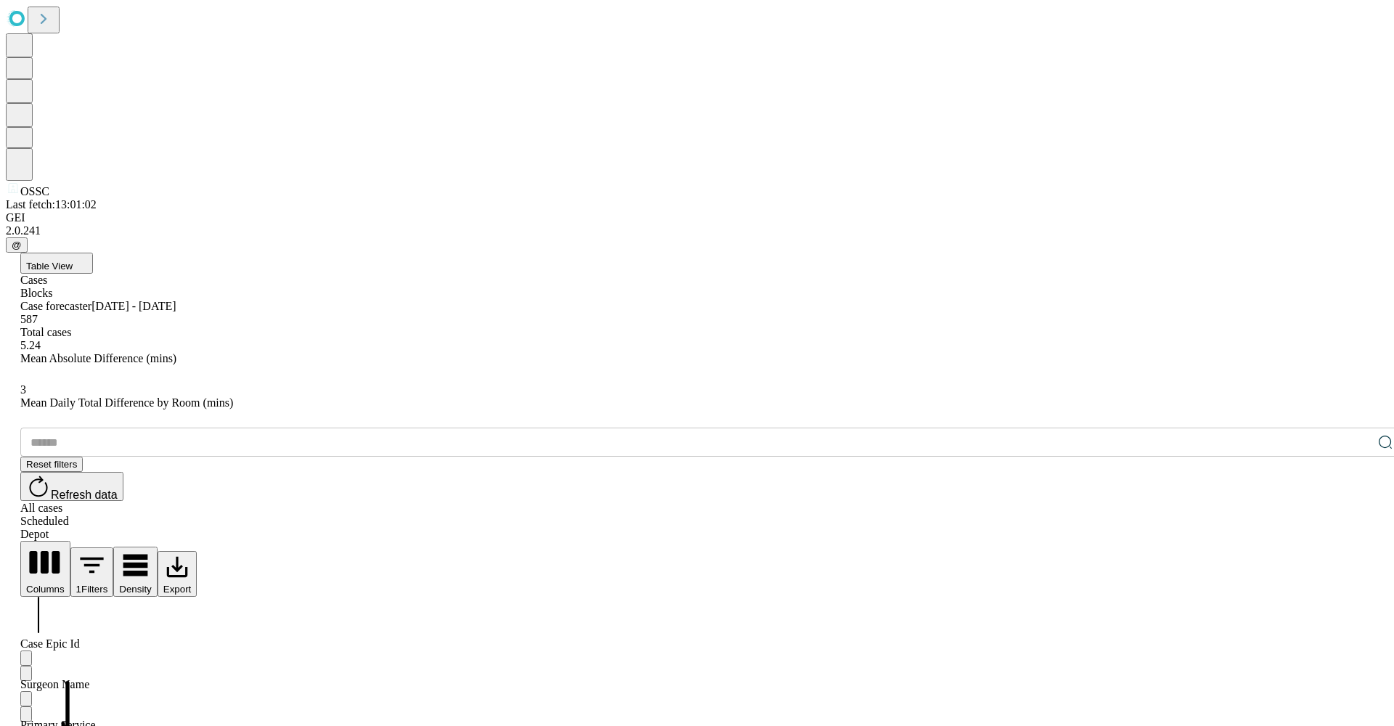
click at [70, 541] on button "Columns" at bounding box center [45, 569] width 50 height 56
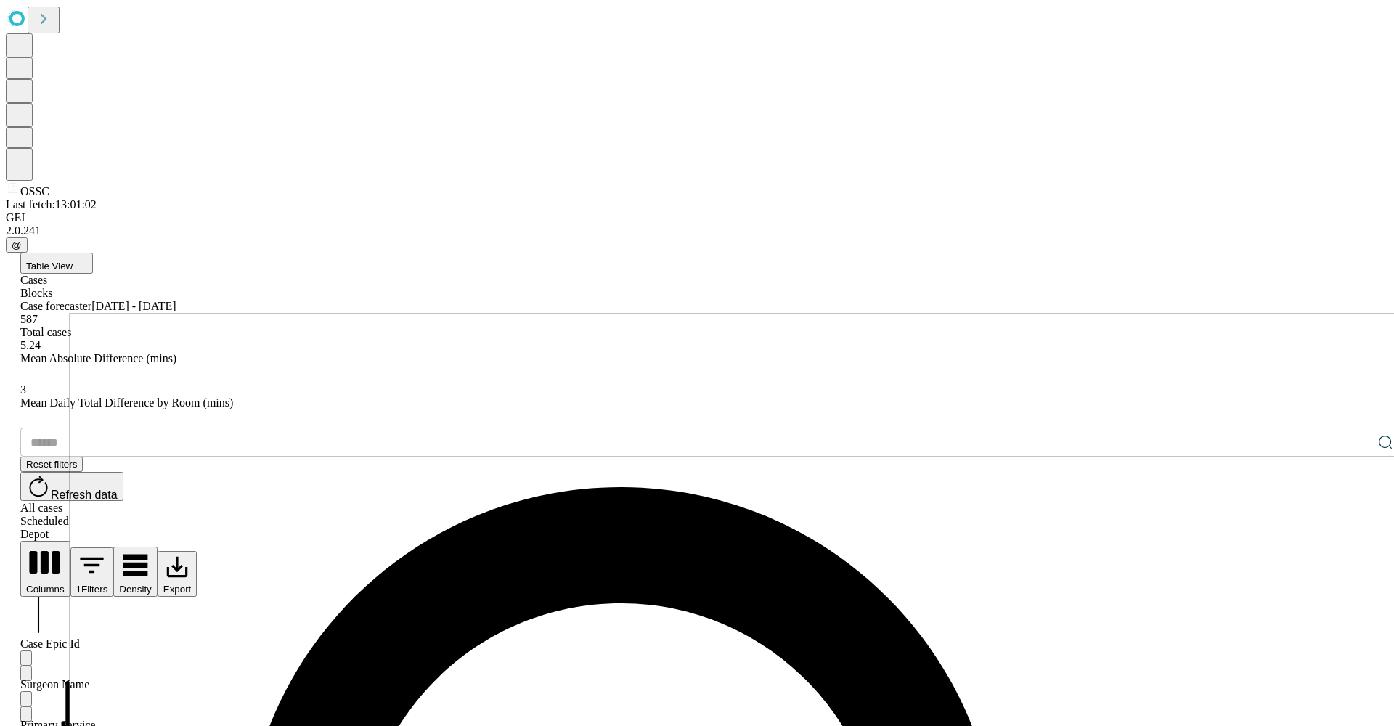
click at [597, 428] on div "​ Reset filters Refresh data All cases Scheduled Depot" at bounding box center [711, 484] width 1383 height 113
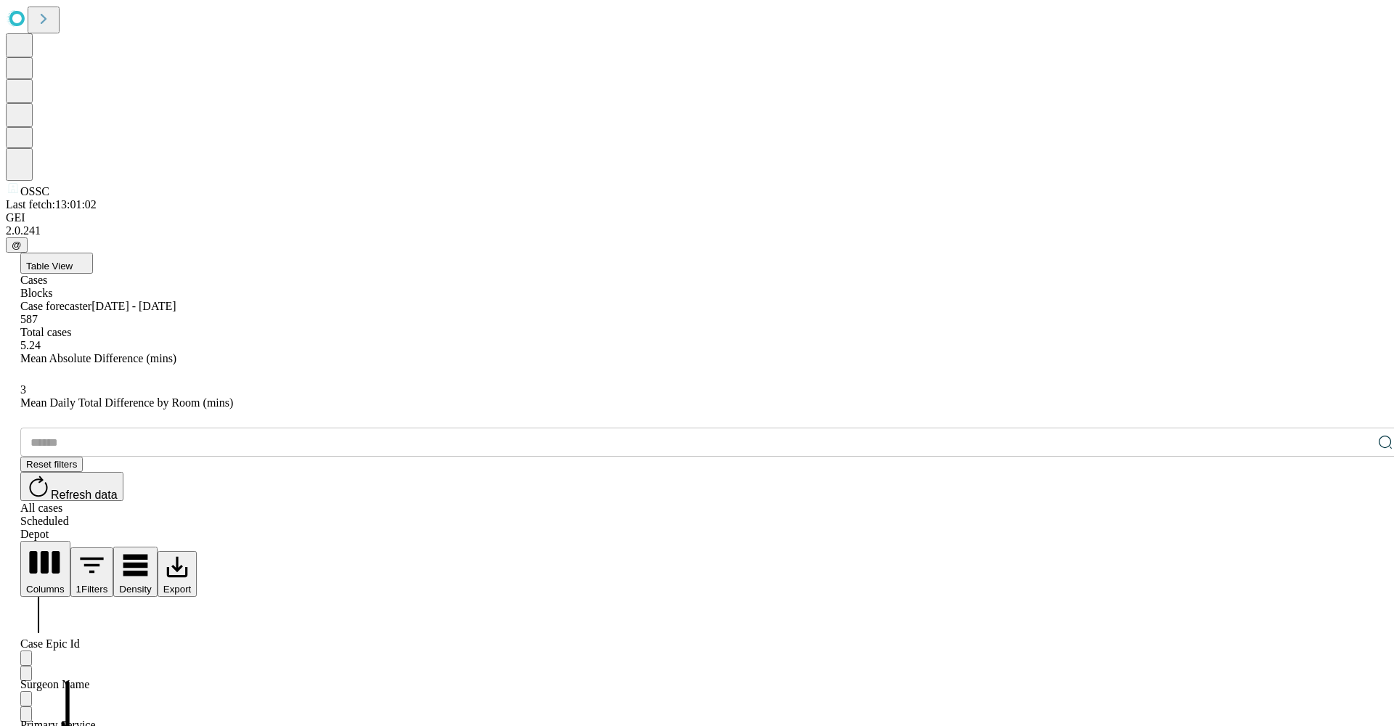
drag, startPoint x: 781, startPoint y: 290, endPoint x: 919, endPoint y: 278, distance: 138.5
drag, startPoint x: 931, startPoint y: 298, endPoint x: 945, endPoint y: 307, distance: 16.3
drag, startPoint x: 1015, startPoint y: 291, endPoint x: 1130, endPoint y: 287, distance: 115.5
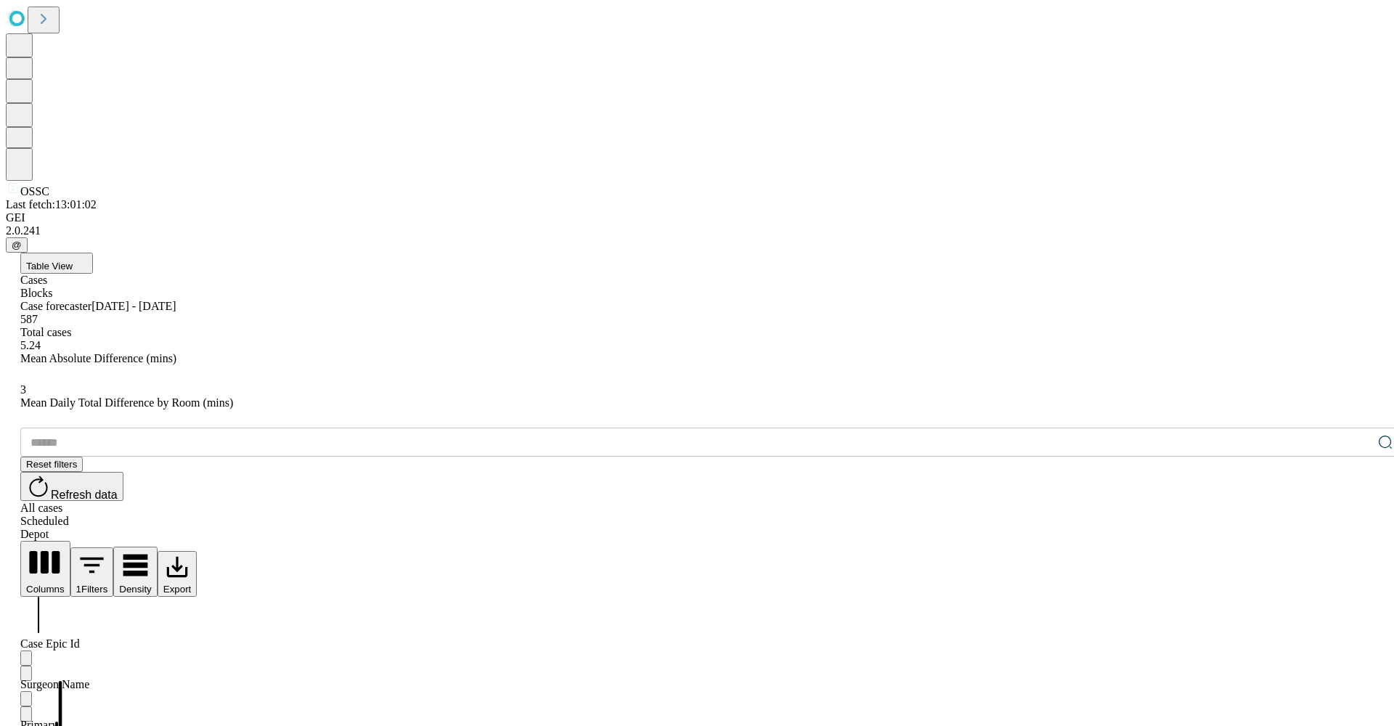
drag, startPoint x: 455, startPoint y: 290, endPoint x: 602, endPoint y: 283, distance: 147.6
drag, startPoint x: 617, startPoint y: 295, endPoint x: 707, endPoint y: 288, distance: 90.3
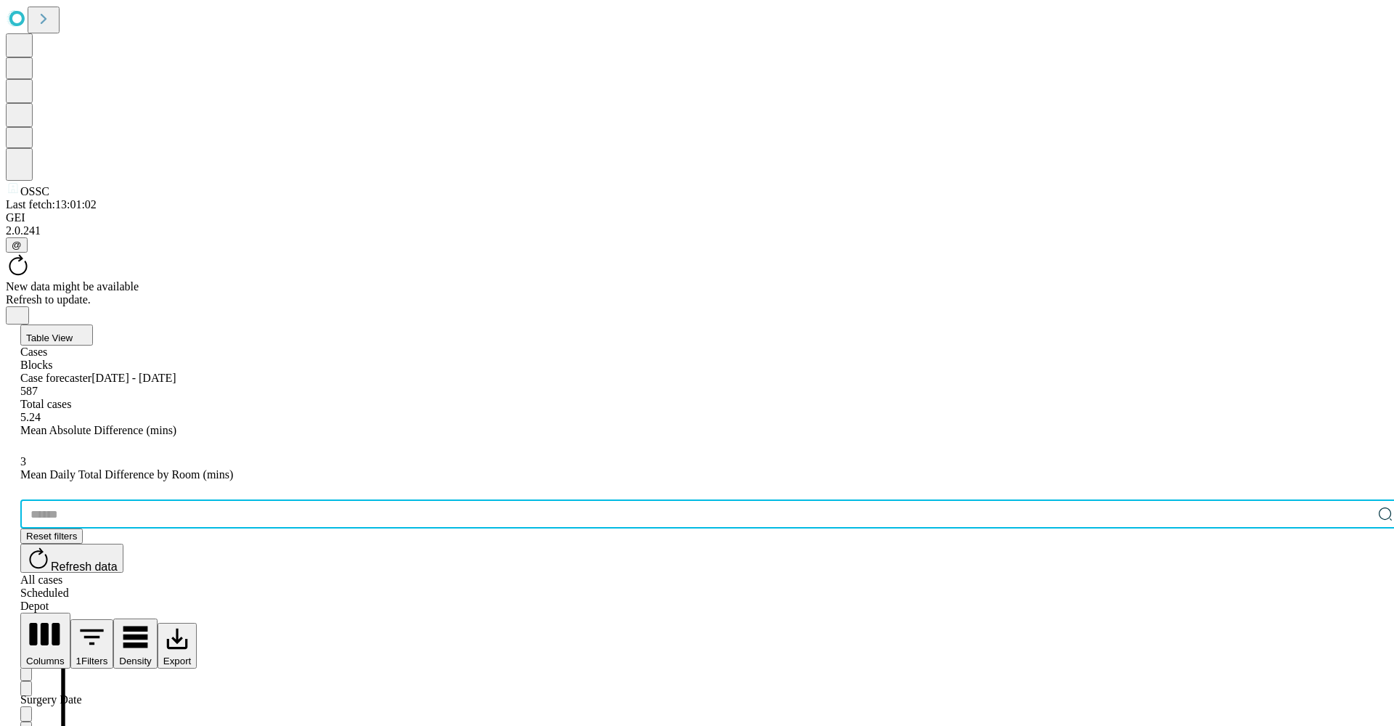
click at [113, 500] on input "text" at bounding box center [696, 514] width 1352 height 29
type input "*******"
click at [1362, 600] on div "Depot" at bounding box center [711, 606] width 1383 height 13
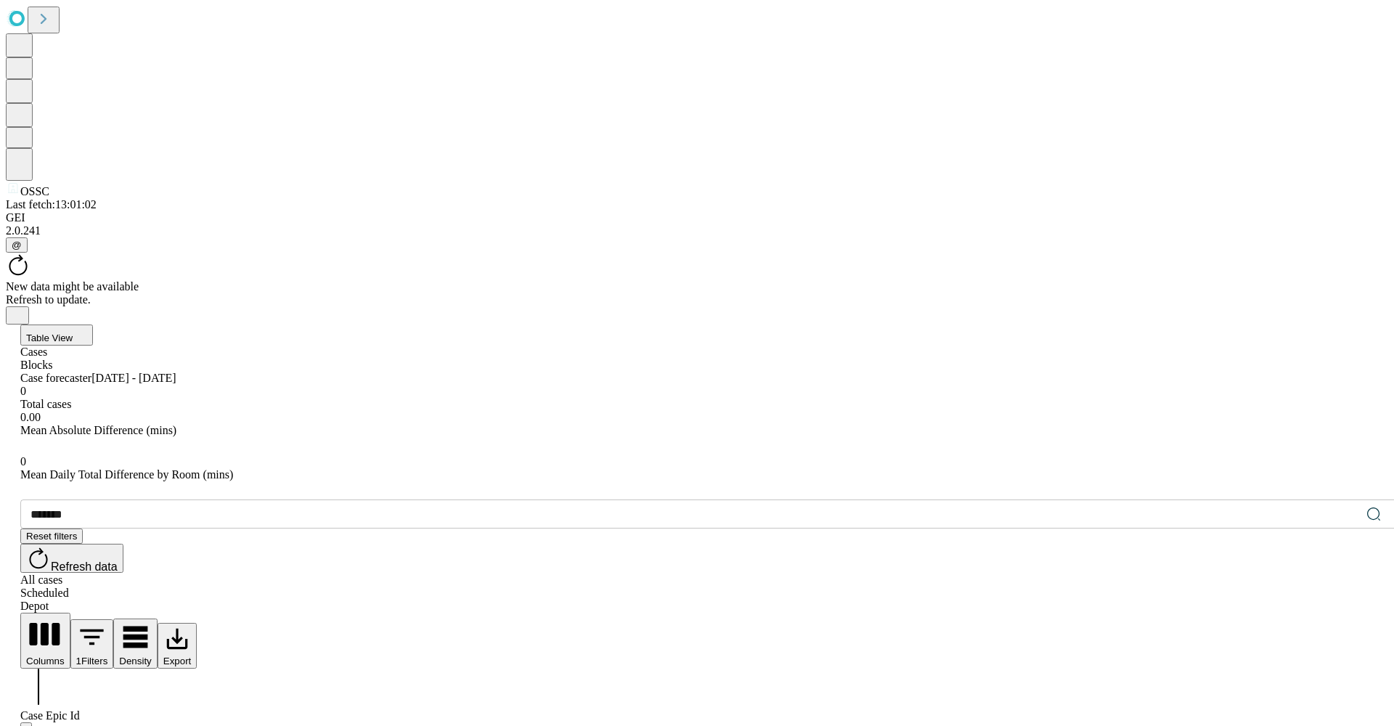
click at [1241, 574] on div "All cases" at bounding box center [711, 580] width 1383 height 13
click at [669, 253] on div "New data might be available Refresh to update." at bounding box center [697, 289] width 1383 height 72
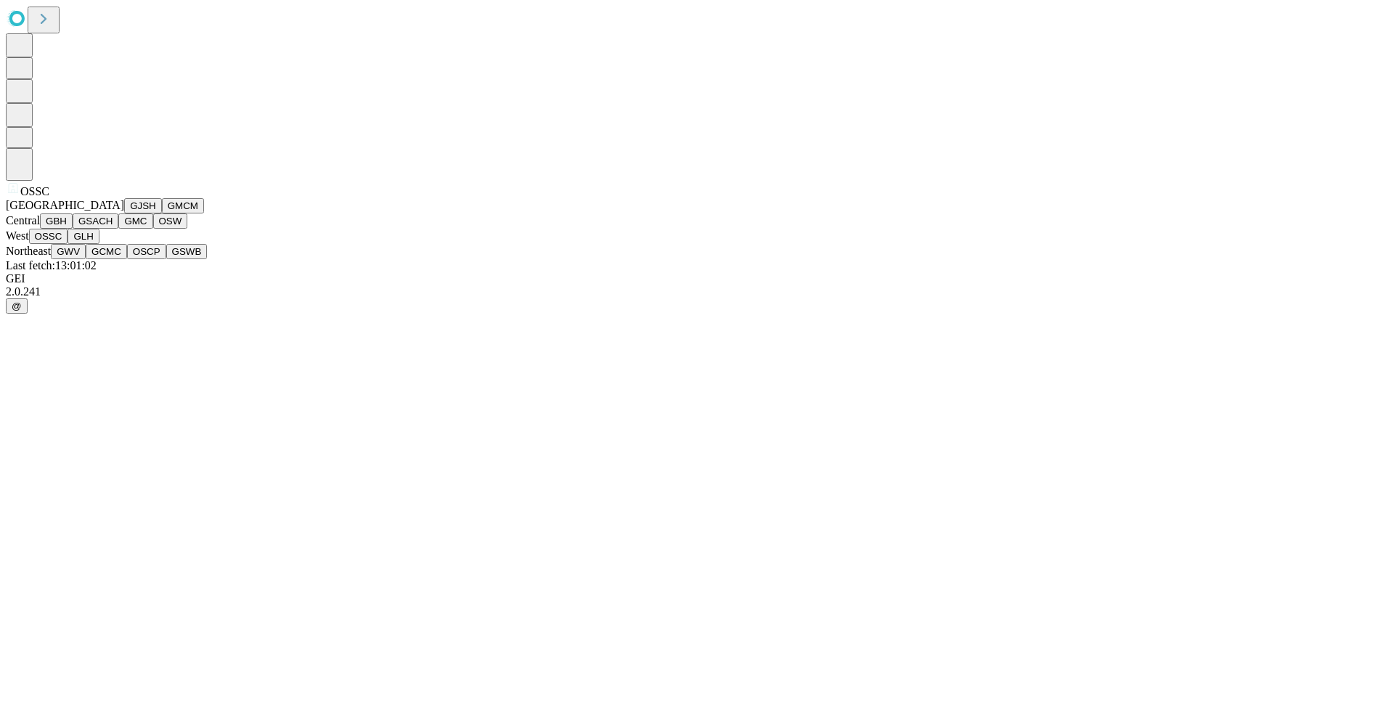
scroll to position [280, 0]
click at [68, 244] on button "OSSC" at bounding box center [48, 236] width 39 height 15
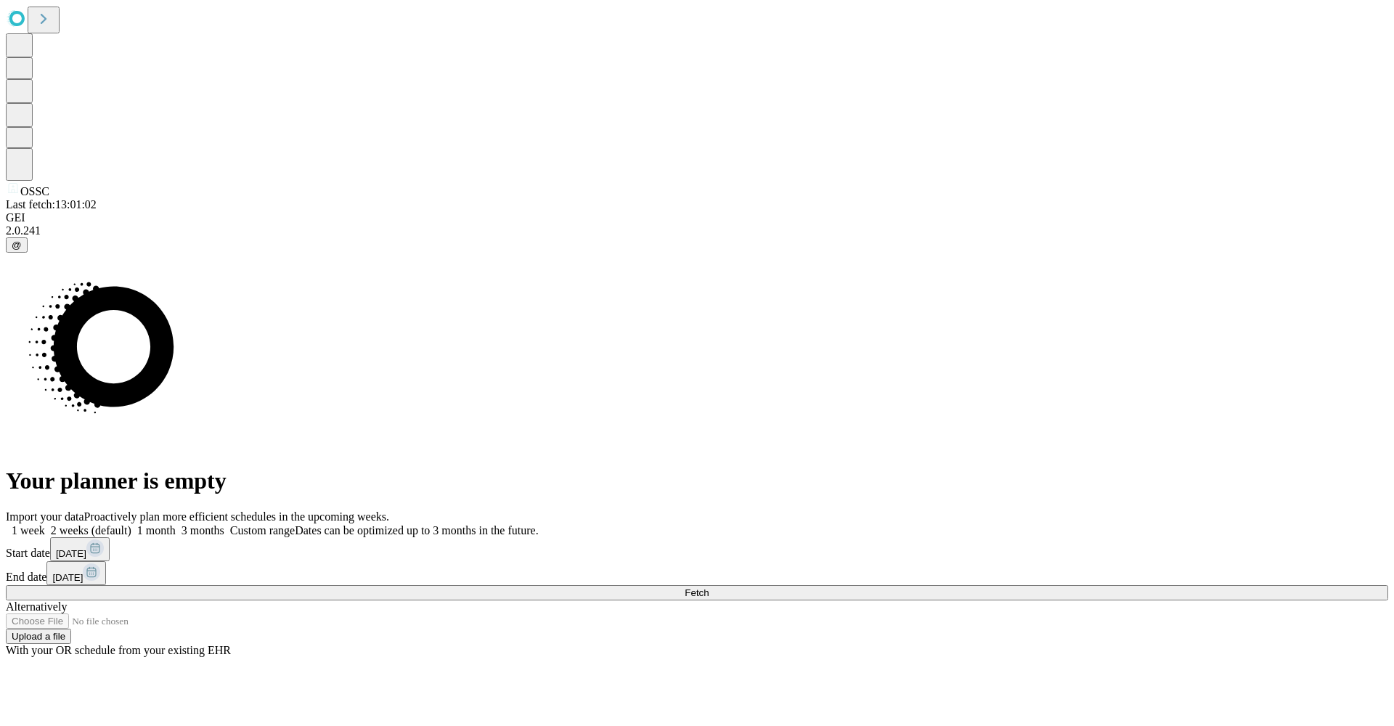
click at [224, 524] on span at bounding box center [224, 530] width 0 height 12
click at [995, 585] on button "Fetch" at bounding box center [697, 592] width 1383 height 15
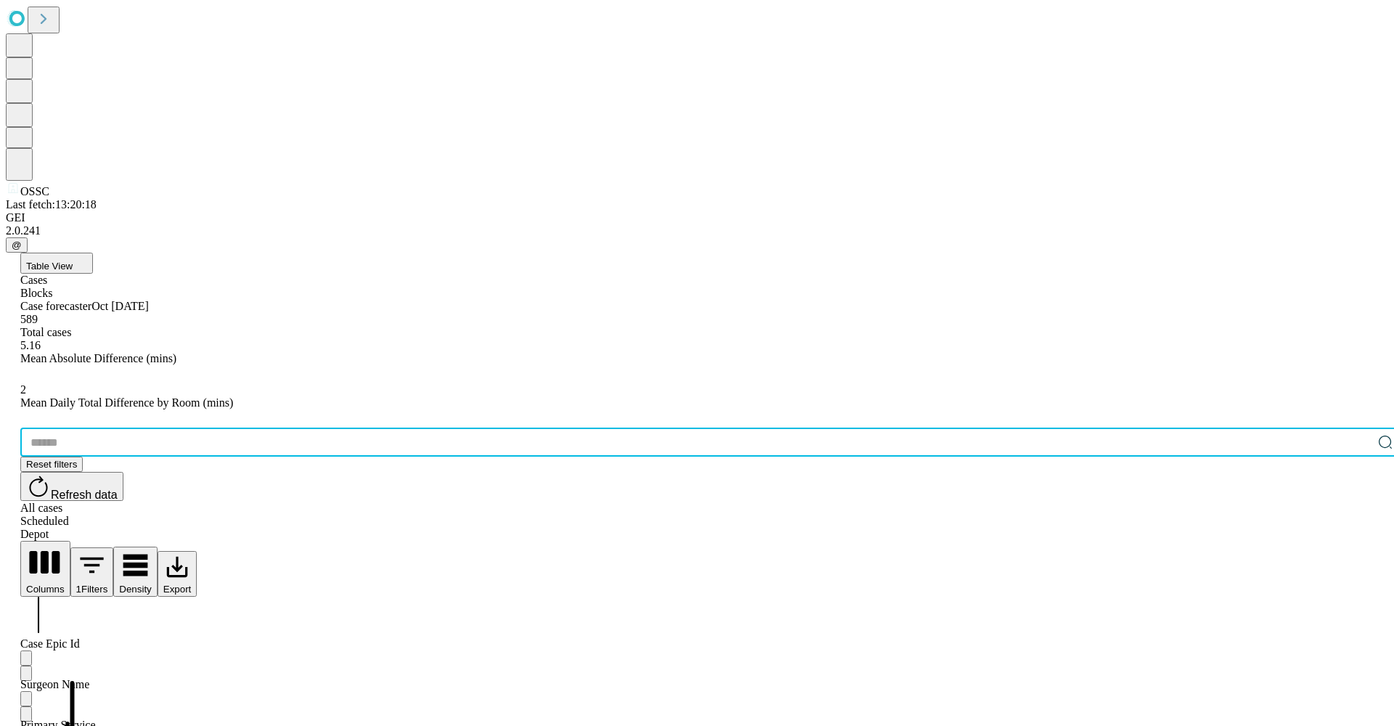
click at [136, 428] on input "text" at bounding box center [696, 442] width 1352 height 29
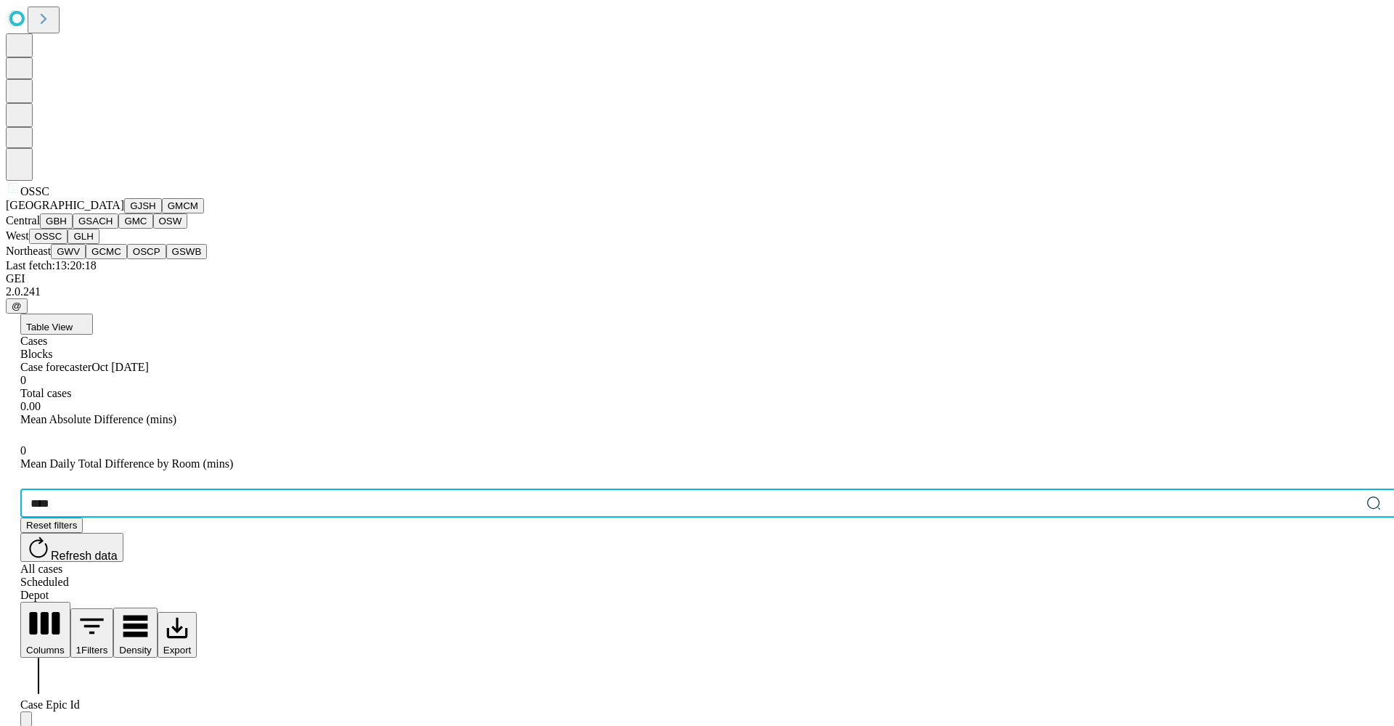
scroll to position [296, 0]
type input "****"
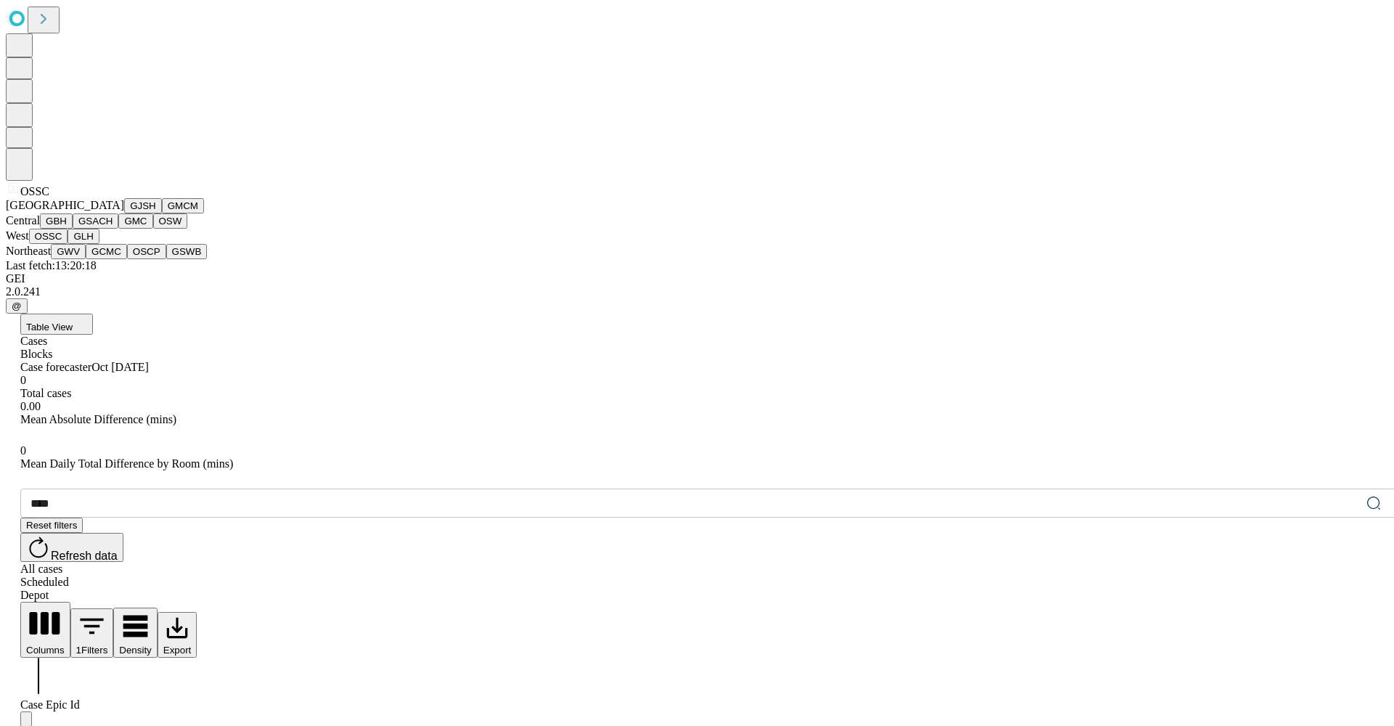
click at [127, 259] on button "OSCP" at bounding box center [146, 251] width 39 height 15
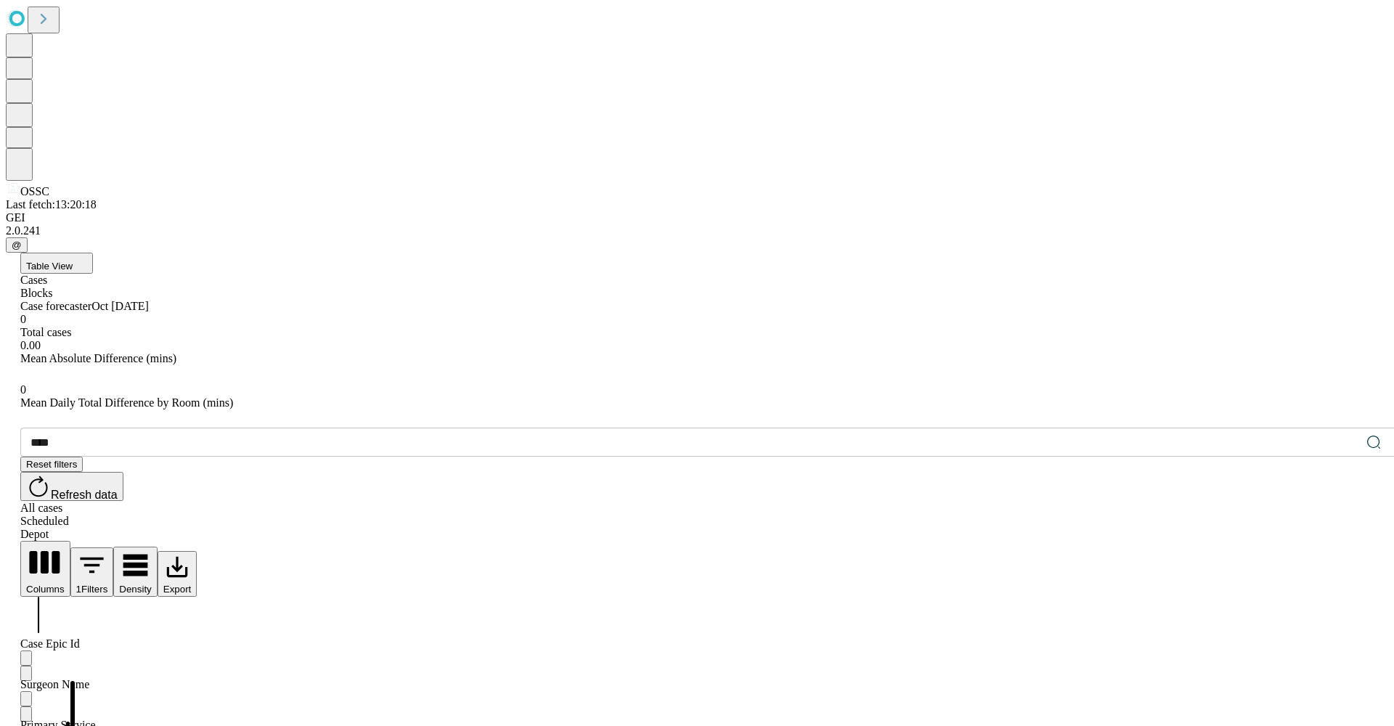
click at [77, 459] on span "Reset filters" at bounding box center [51, 464] width 51 height 11
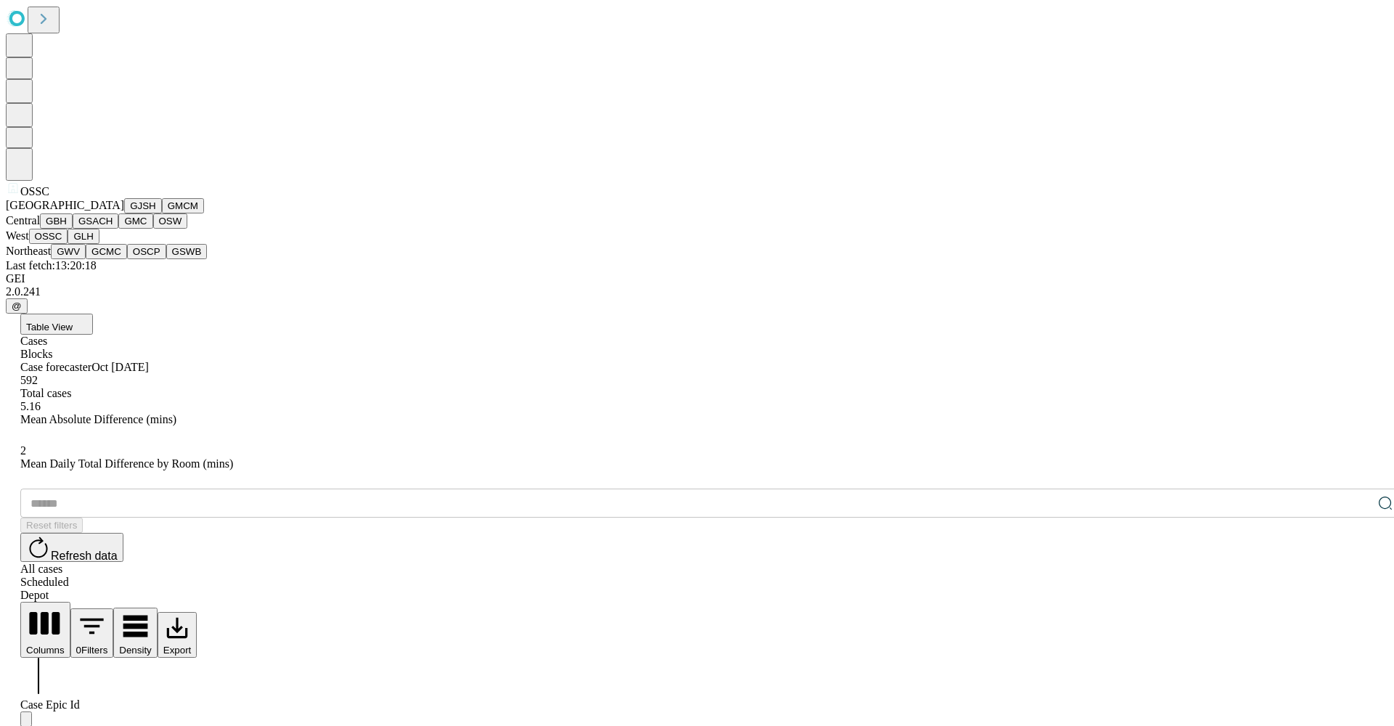
click at [20, 198] on span "OSSC" at bounding box center [34, 191] width 29 height 12
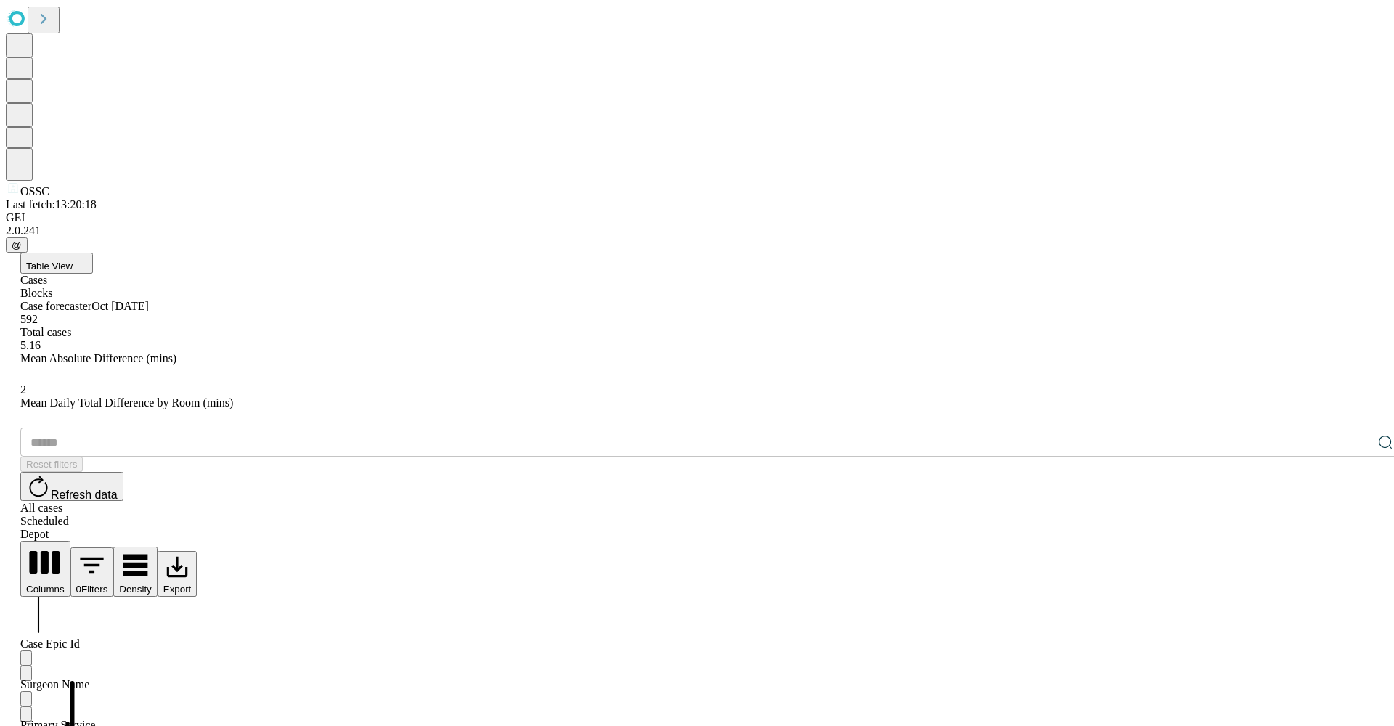
click at [418, 428] on div "​ Reset filters Refresh data All cases Scheduled Depot" at bounding box center [711, 484] width 1383 height 113
